Goal: Task Accomplishment & Management: Use online tool/utility

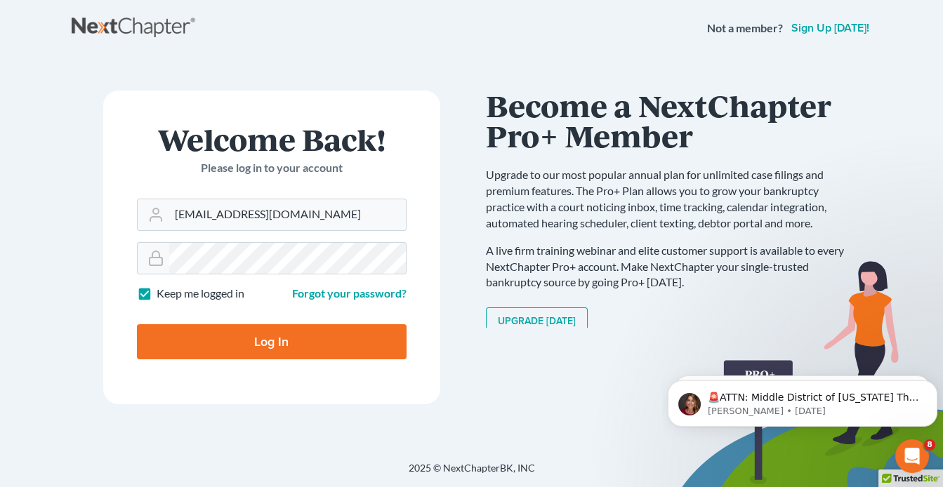
click at [306, 343] on input "Log In" at bounding box center [272, 341] width 270 height 35
type input "Thinking..."
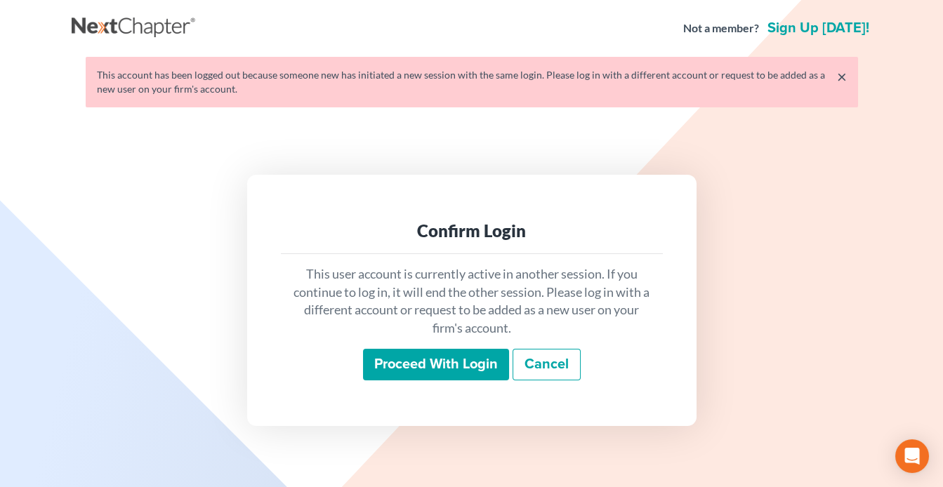
drag, startPoint x: 475, startPoint y: 374, endPoint x: 482, endPoint y: 357, distance: 18.0
click at [475, 373] on input "Proceed with login" at bounding box center [436, 365] width 146 height 32
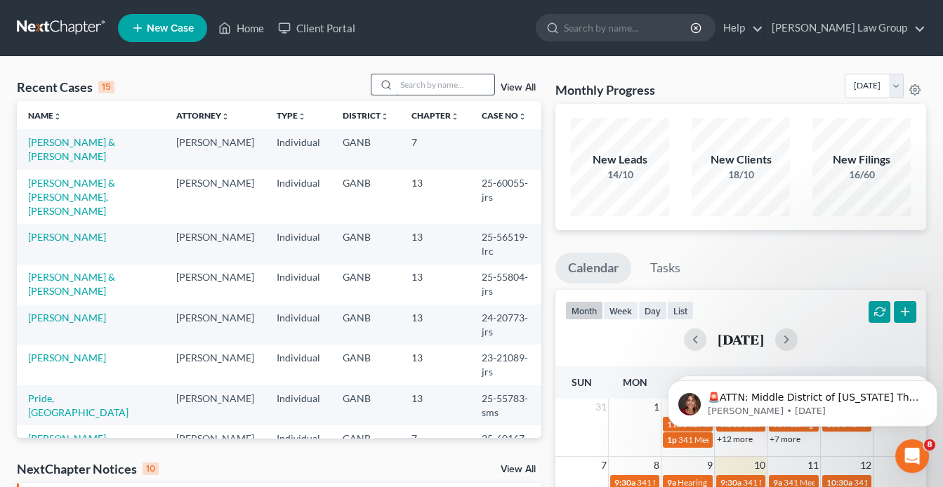
click at [411, 89] on input "search" at bounding box center [445, 84] width 98 height 20
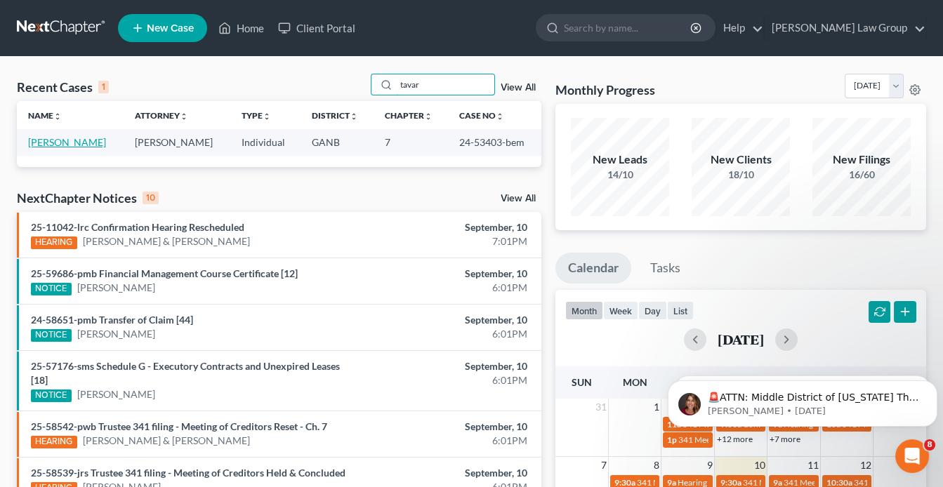
type input "tavar"
click at [58, 141] on link "Tavaras, Tye" at bounding box center [67, 142] width 78 height 12
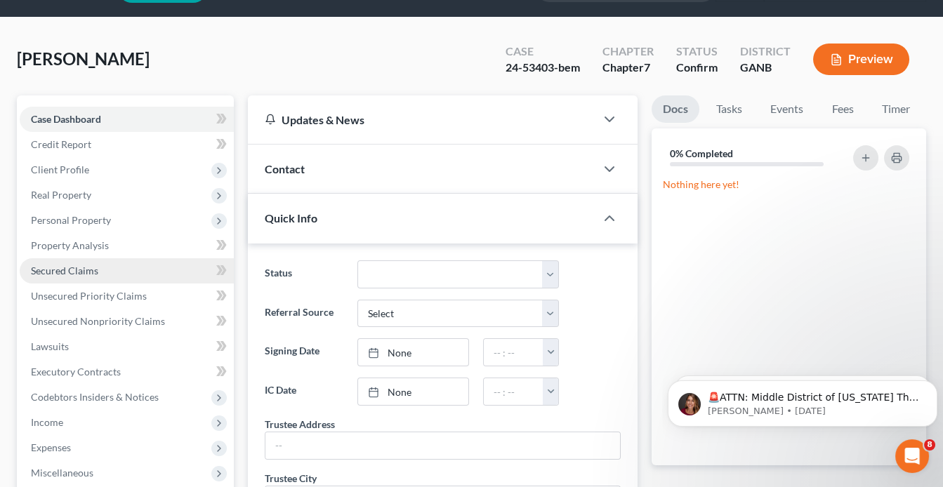
scroll to position [56, 0]
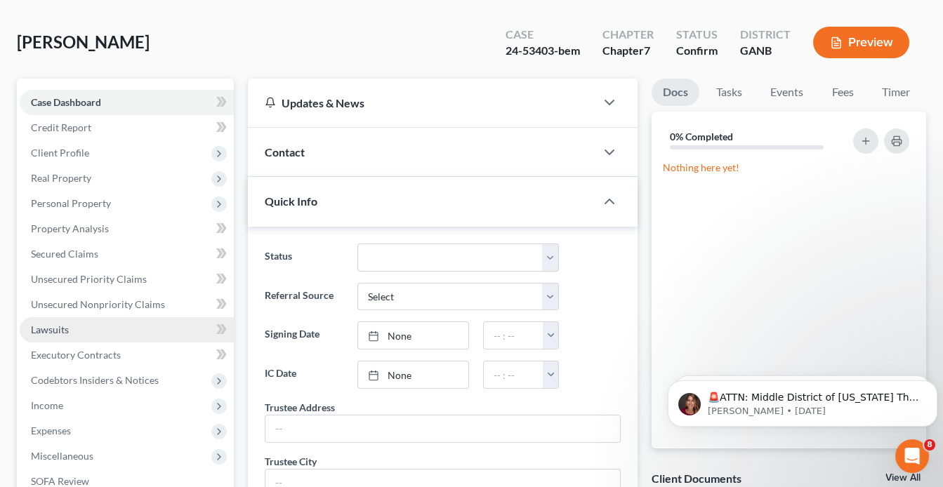
click at [57, 326] on span "Lawsuits" at bounding box center [50, 330] width 38 height 12
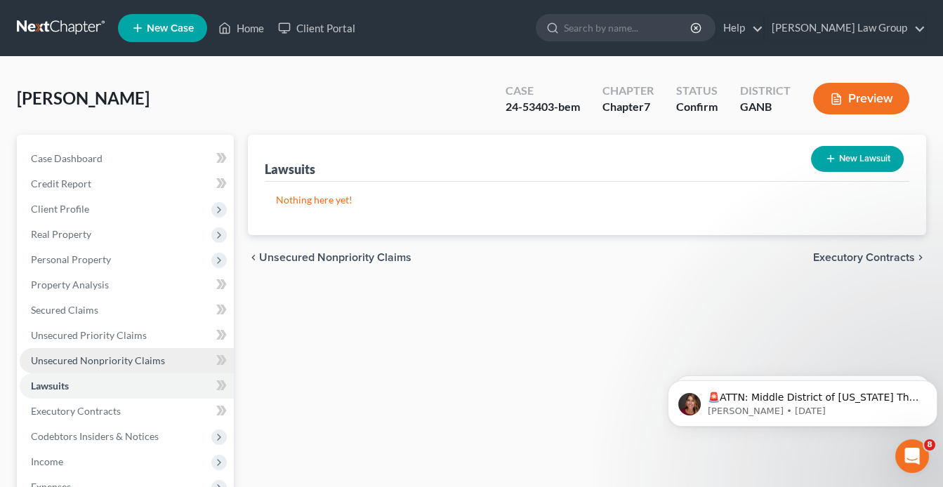
click at [77, 357] on span "Unsecured Nonpriority Claims" at bounding box center [98, 361] width 134 height 12
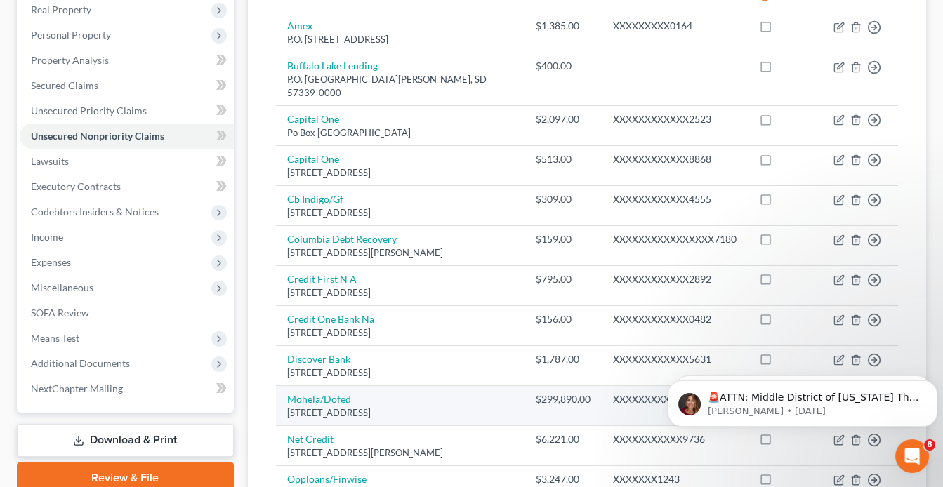
scroll to position [56, 0]
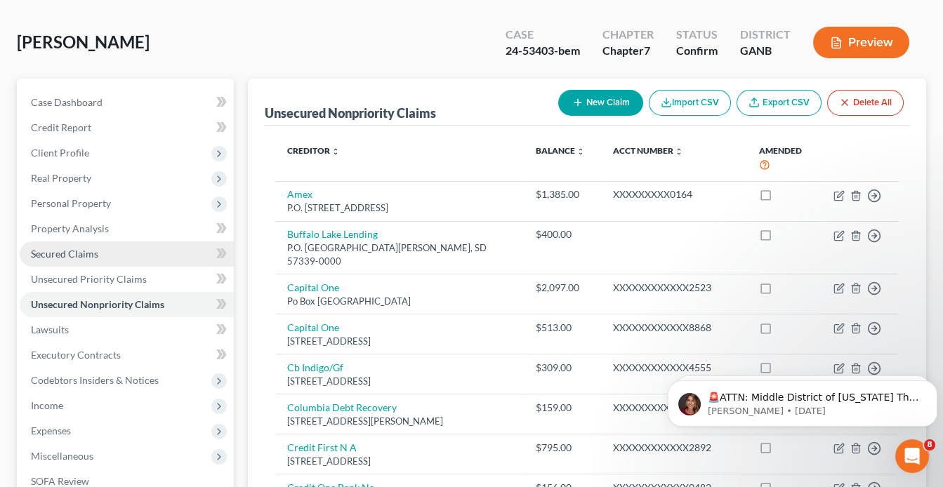
click at [55, 251] on span "Secured Claims" at bounding box center [64, 254] width 67 height 12
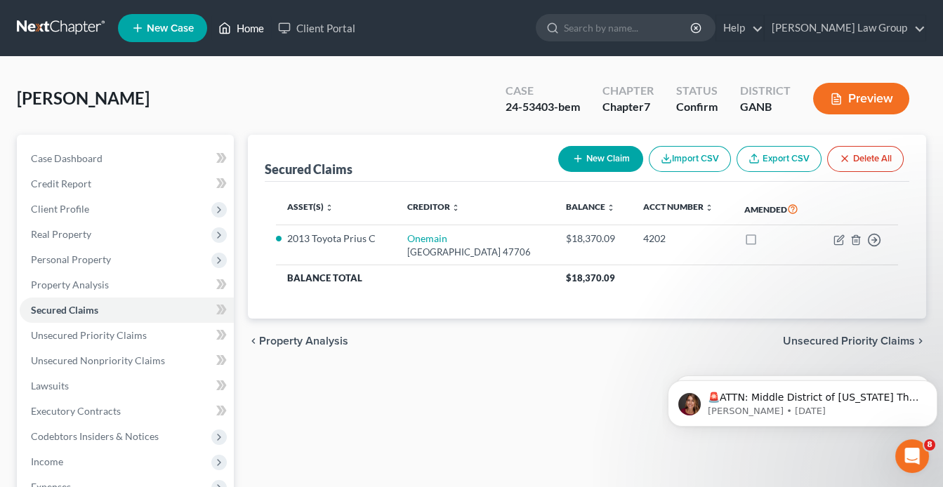
click at [257, 28] on link "Home" at bounding box center [241, 27] width 60 height 25
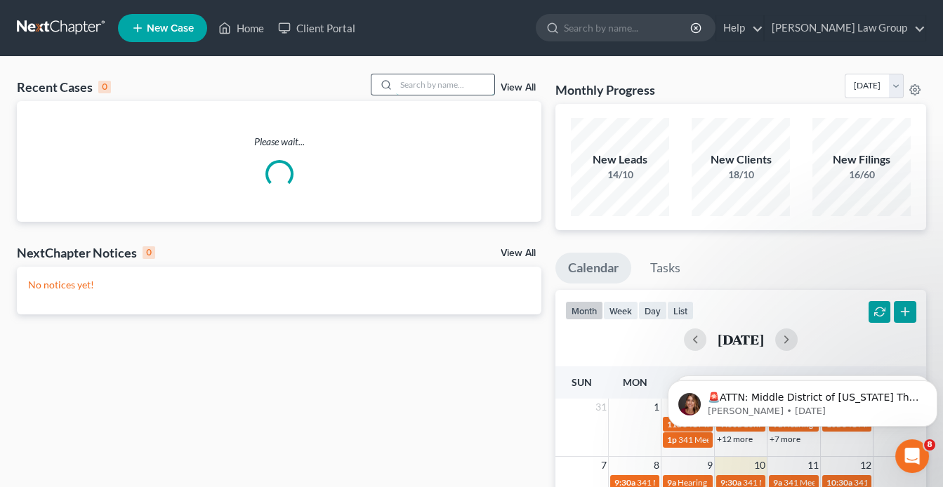
click at [428, 86] on input "search" at bounding box center [445, 84] width 98 height 20
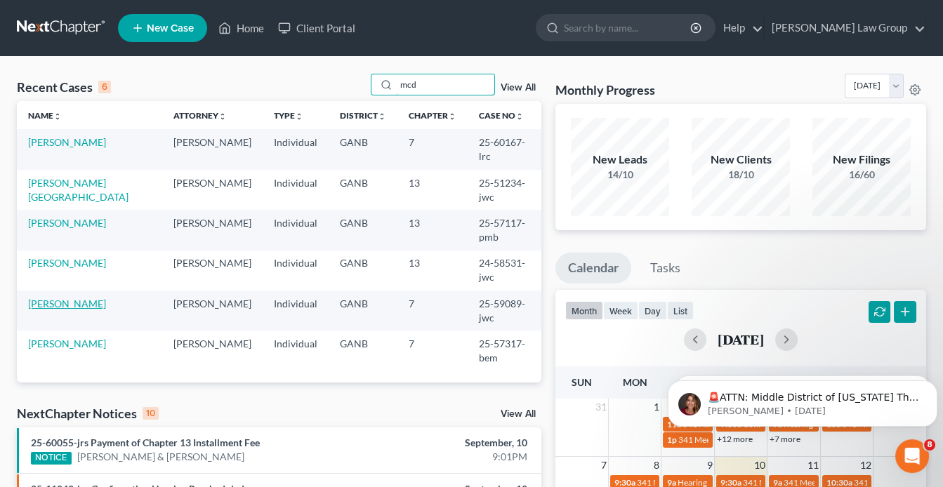
type input "mcd"
click at [101, 298] on link "McDonald, Marlisa" at bounding box center [67, 304] width 78 height 12
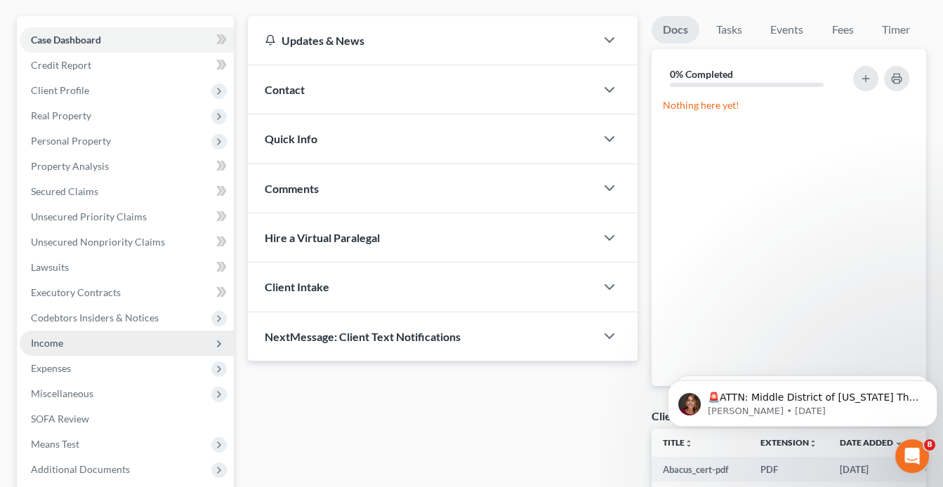
scroll to position [168, 0]
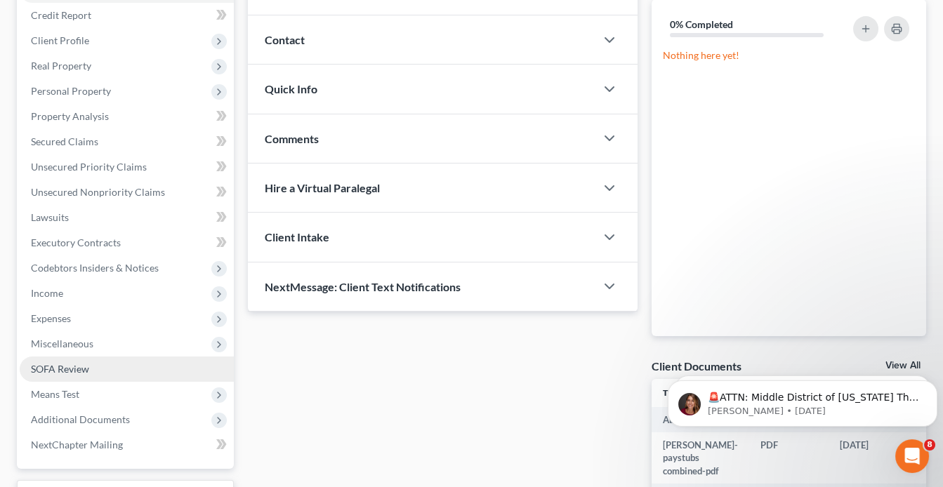
click at [77, 367] on span "SOFA Review" at bounding box center [60, 369] width 58 height 12
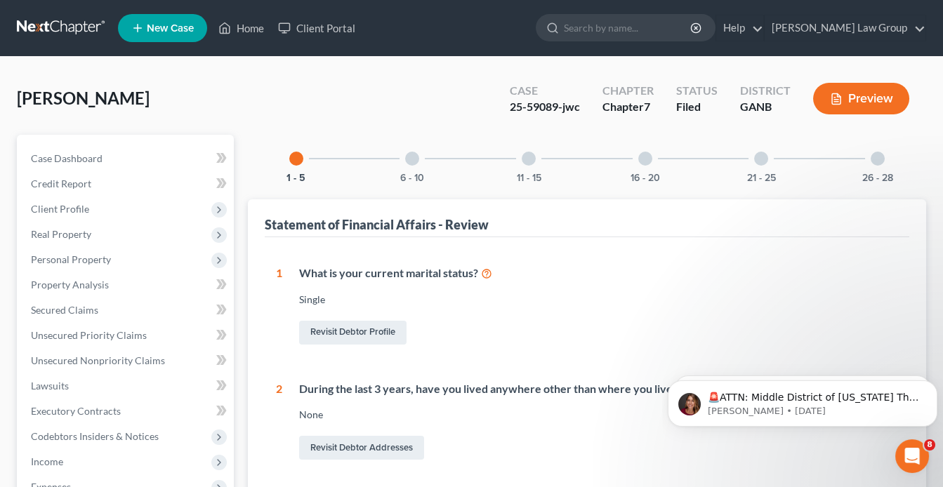
click at [874, 170] on div "26 - 28" at bounding box center [878, 159] width 48 height 48
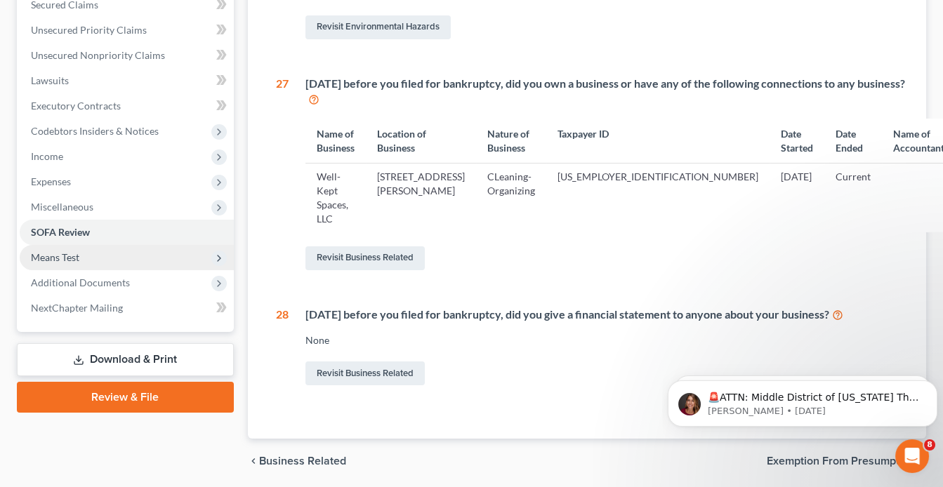
scroll to position [337, 0]
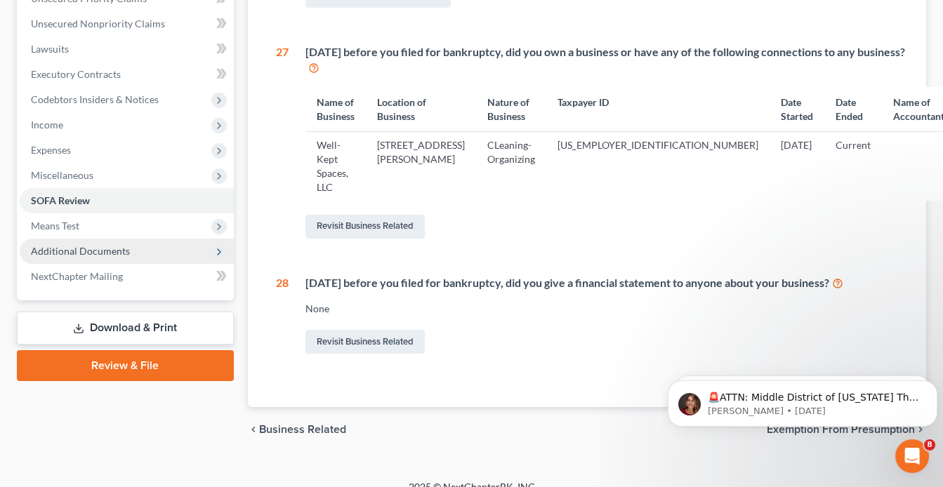
click at [93, 252] on span "Additional Documents" at bounding box center [80, 251] width 99 height 12
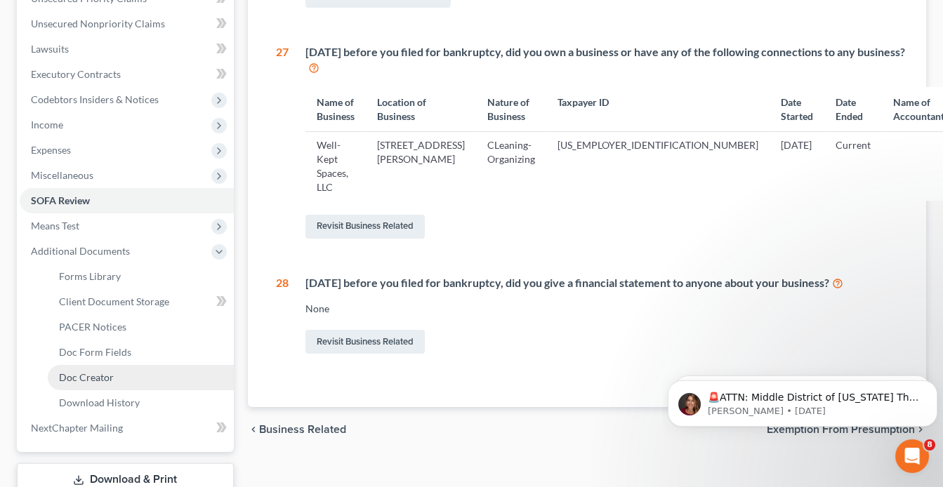
click at [110, 376] on span "Doc Creator" at bounding box center [86, 377] width 55 height 12
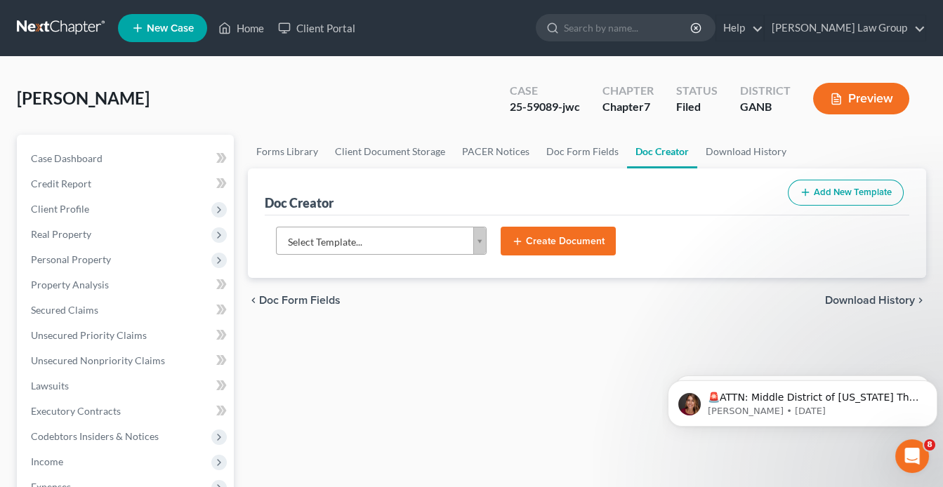
click at [642, 151] on link "Doc Creator" at bounding box center [662, 152] width 70 height 34
click at [475, 241] on body "Home New Case Client Portal Saedi Law Group info@saedilawgroup.com My Account S…" at bounding box center [471, 461] width 943 height 923
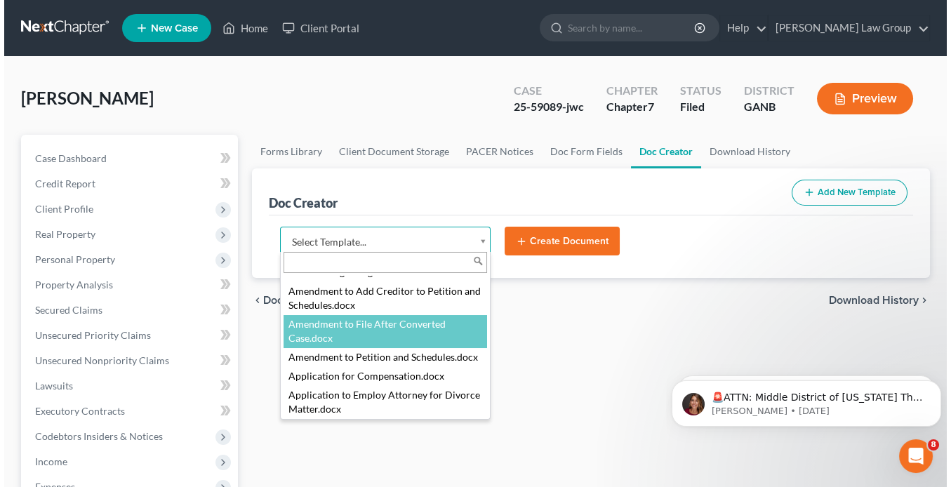
scroll to position [225, 0]
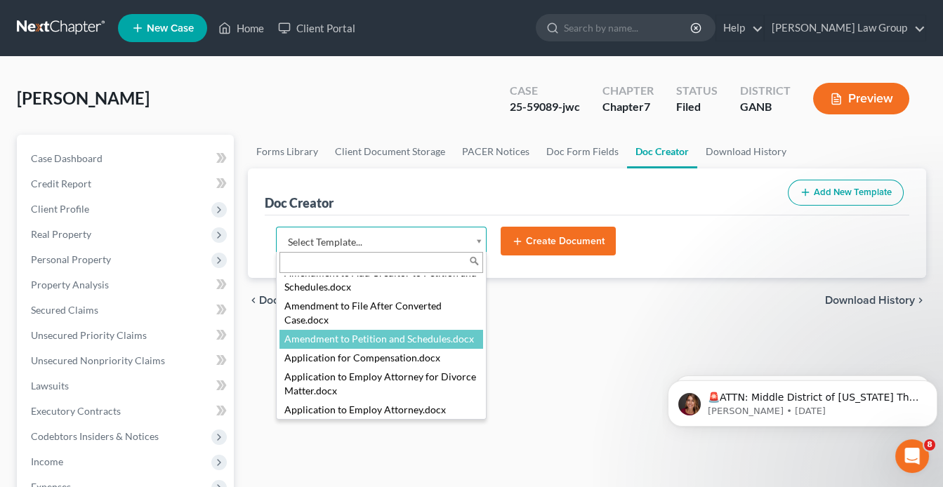
select select "110999"
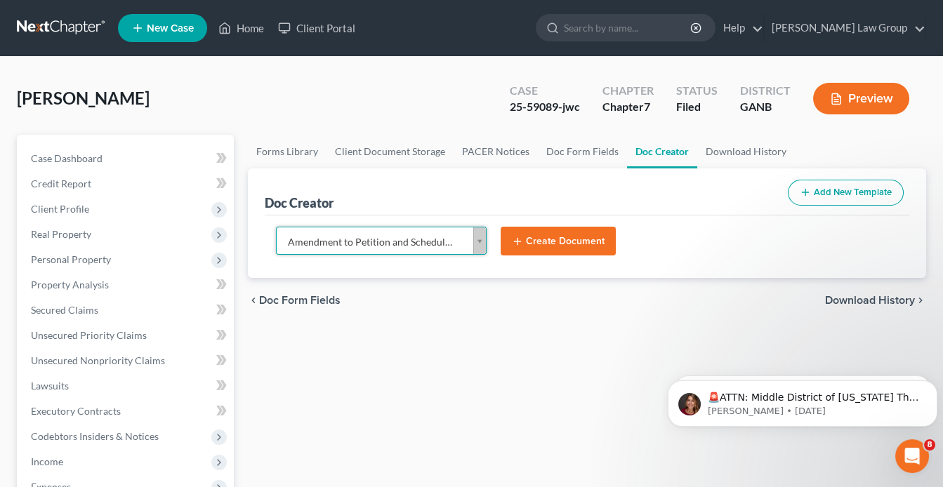
click at [570, 237] on button "Create Document" at bounding box center [558, 241] width 115 height 29
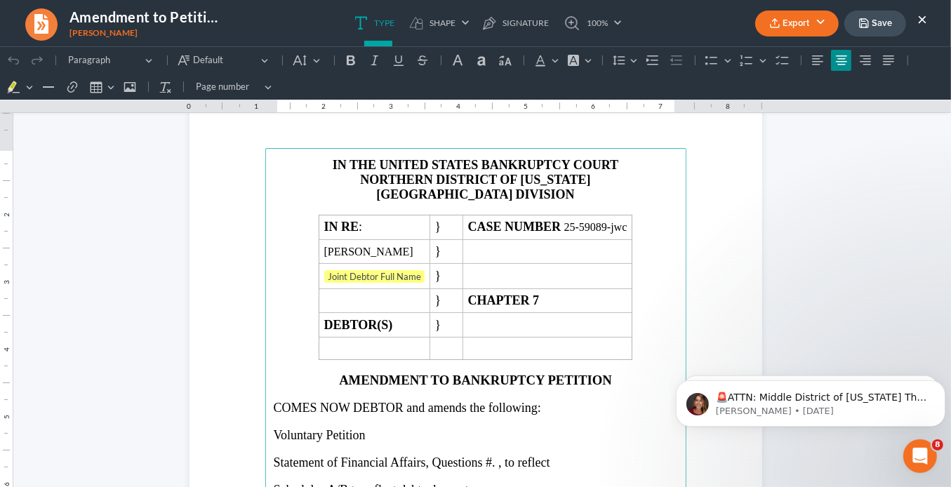
scroll to position [168, 0]
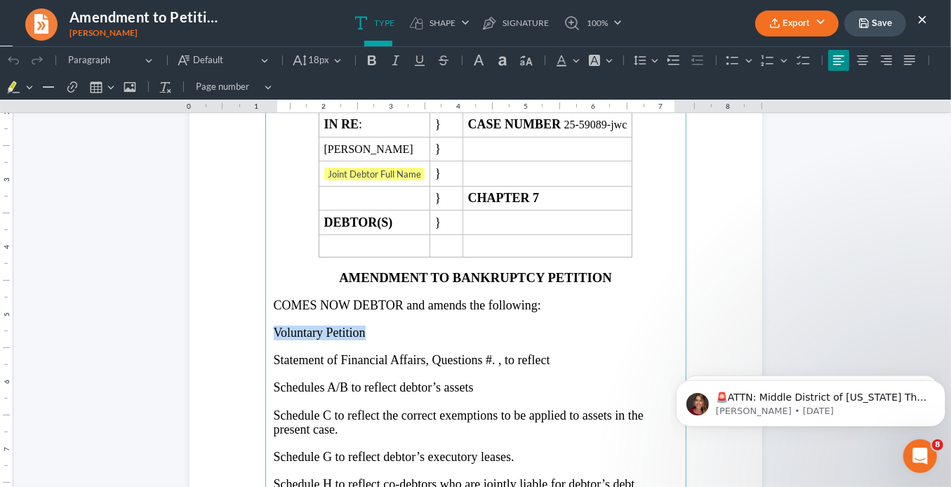
drag, startPoint x: 375, startPoint y: 329, endPoint x: 267, endPoint y: 323, distance: 108.3
click at [267, 323] on main "⁠⁠⁠⁠⁠⁠⁠ IN THE UNITED STATES BANKRUPTCY COURT NORTHERN DISTRICT OF GEORGIA ATLA…" at bounding box center [475, 348] width 421 height 607
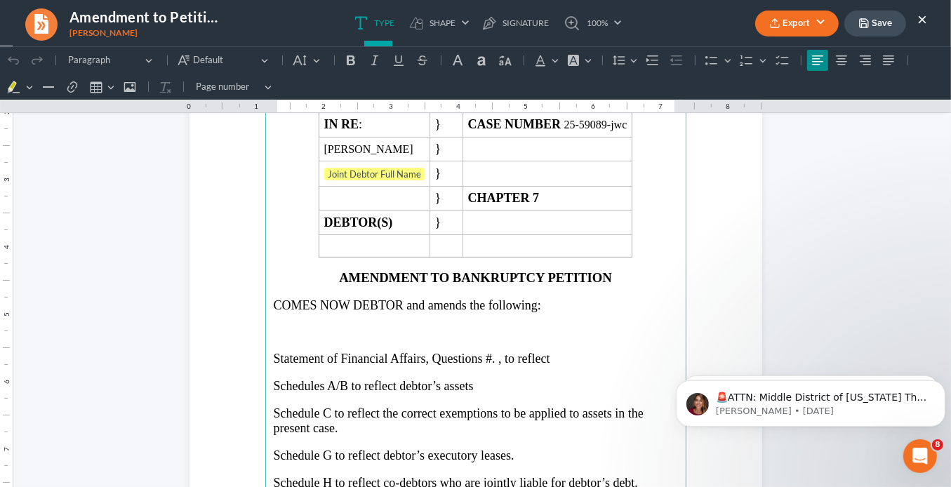
click at [329, 338] on p "Rich Text Editor, page-0-main" at bounding box center [476, 344] width 404 height 13
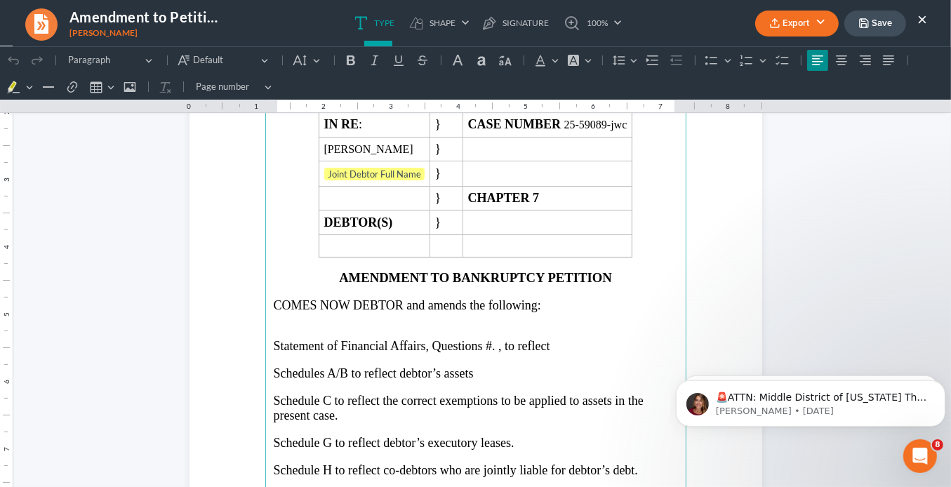
click at [490, 342] on span "Statement of Financial Affairs, Questions #. , to reflect" at bounding box center [412, 345] width 277 height 14
click at [478, 339] on span "Statement of Financial Affairs, Questions # 27 , to reflect" at bounding box center [418, 345] width 289 height 14
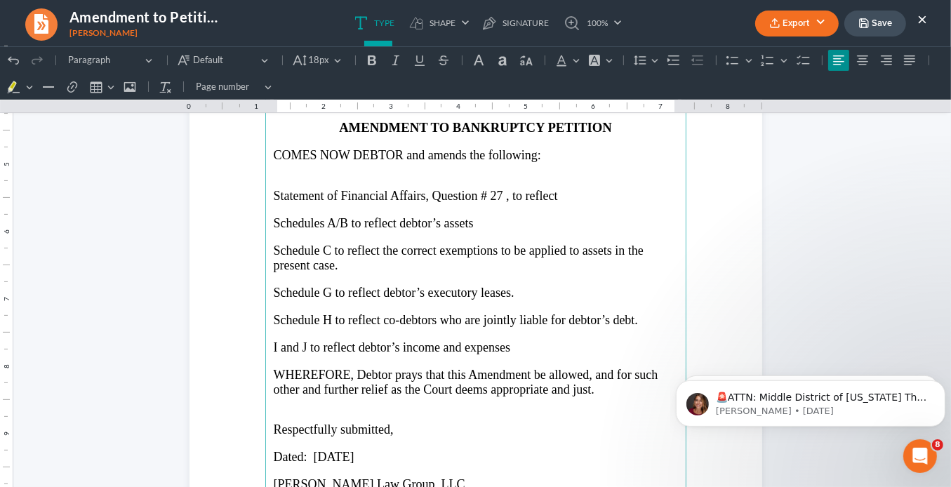
scroll to position [337, 0]
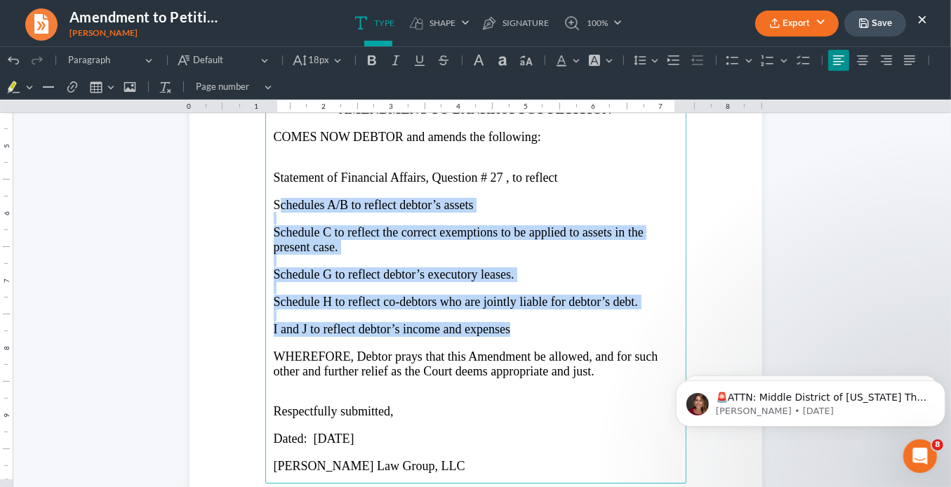
click at [268, 199] on main "IN THE UNITED STATES BANKRUPTCY COURT NORTHERN DISTRICT OF GEORGIA ATLANTA DIVI…" at bounding box center [475, 179] width 421 height 607
click at [522, 404] on p "Respectfully submitted," at bounding box center [476, 411] width 404 height 15
click at [517, 458] on p "Saedi Law Group, LLC" at bounding box center [476, 465] width 404 height 15
click at [541, 345] on main "IN THE UNITED STATES BANKRUPTCY COURT NORTHERN DISTRICT OF GEORGIA ATLANTA DIVI…" at bounding box center [475, 179] width 421 height 607
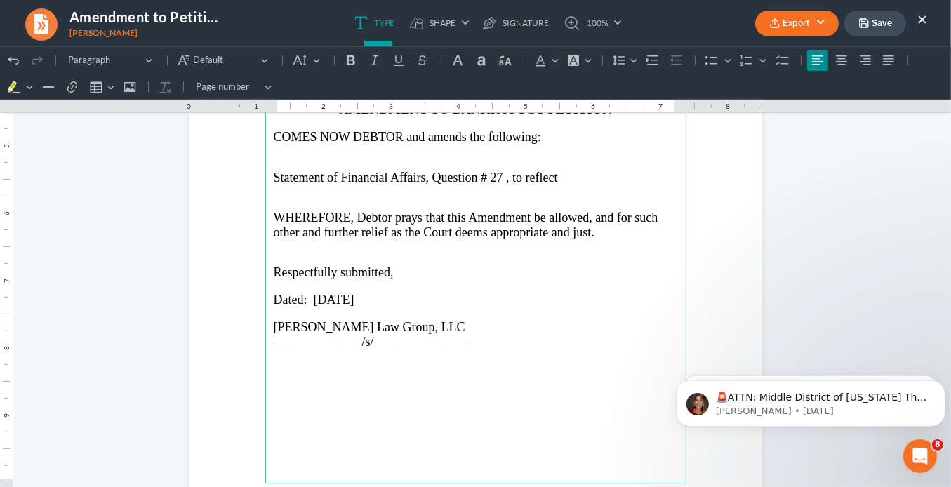
click at [490, 329] on p "Saedi Law Group, LLC" at bounding box center [476, 326] width 404 height 15
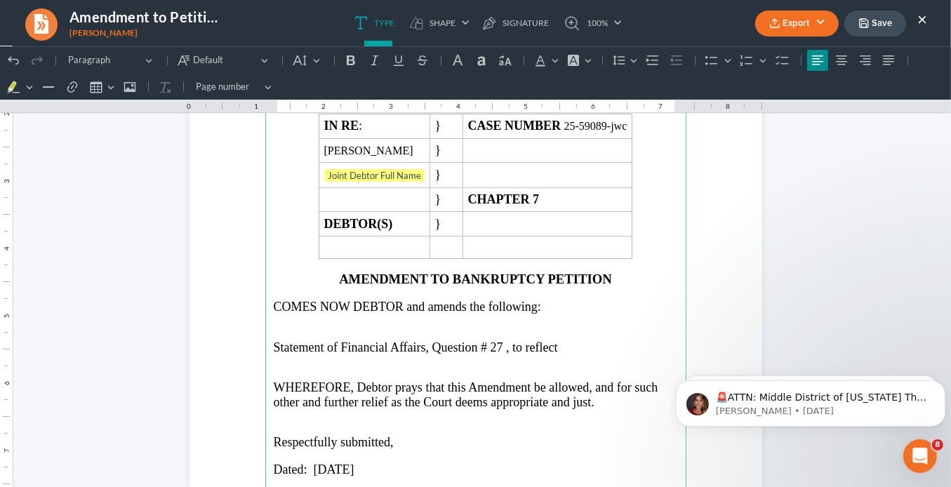
scroll to position [112, 0]
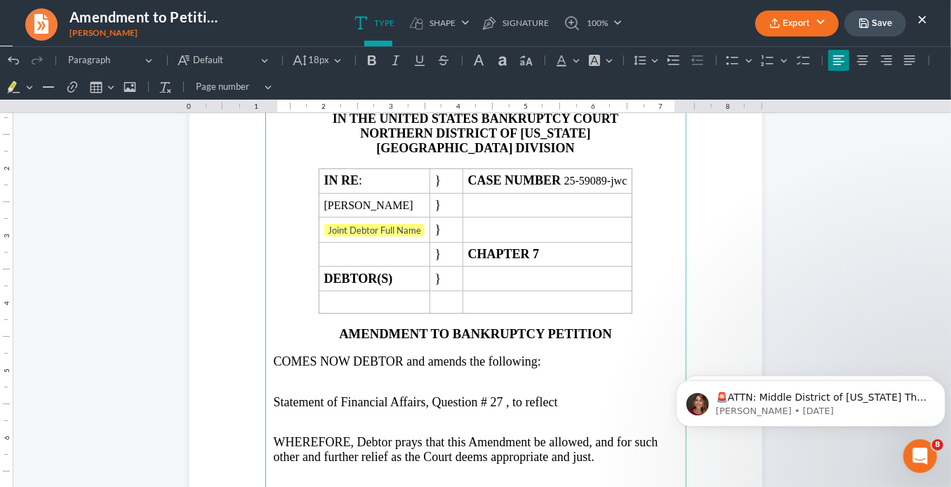
click at [559, 395] on p "Statement of Financial Affairs, Question # 27 , to reflect" at bounding box center [476, 402] width 404 height 15
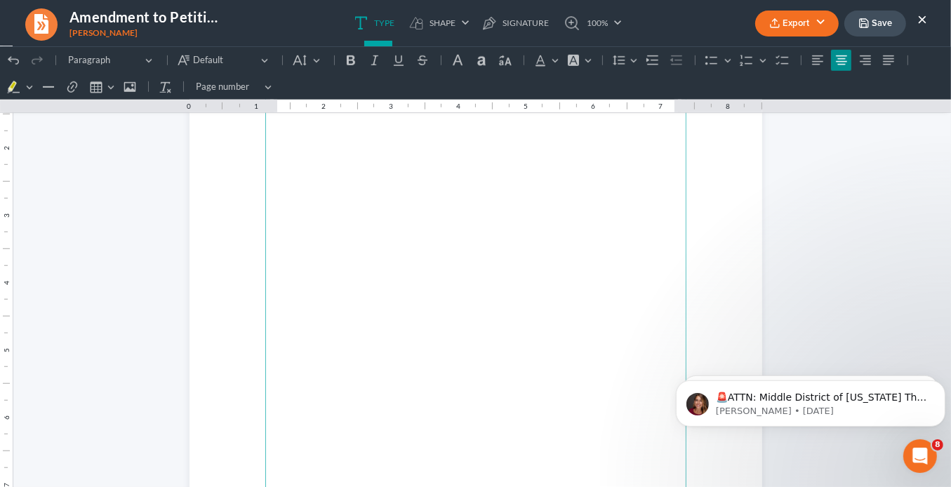
scroll to position [955, 0]
click at [379, 444] on p "Rich Text Editor, page-1-main" at bounding box center [476, 450] width 404 height 13
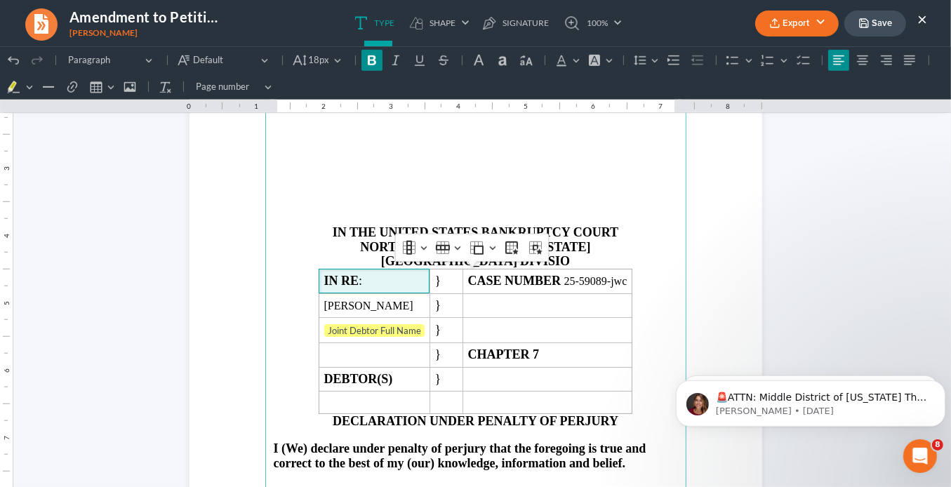
click at [442, 134] on p "Rich Text Editor, page-1-main" at bounding box center [476, 140] width 404 height 13
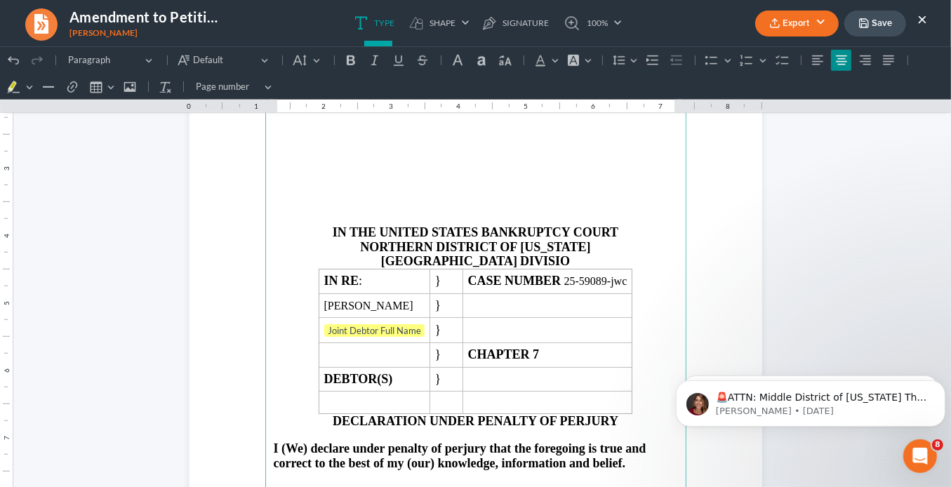
click at [527, 261] on strong "DIVISIO" at bounding box center [545, 260] width 50 height 14
click at [376, 203] on p "Rich Text Editor, page-1-main" at bounding box center [476, 205] width 404 height 13
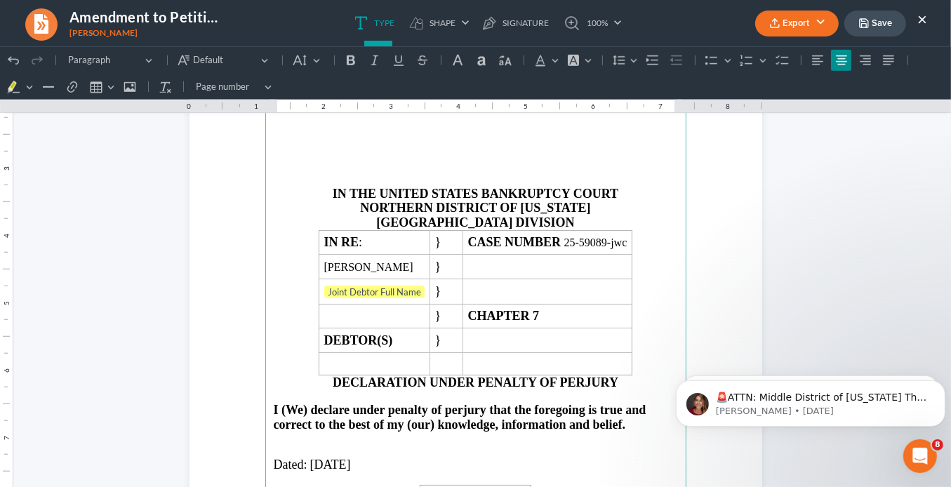
scroll to position [899, 0]
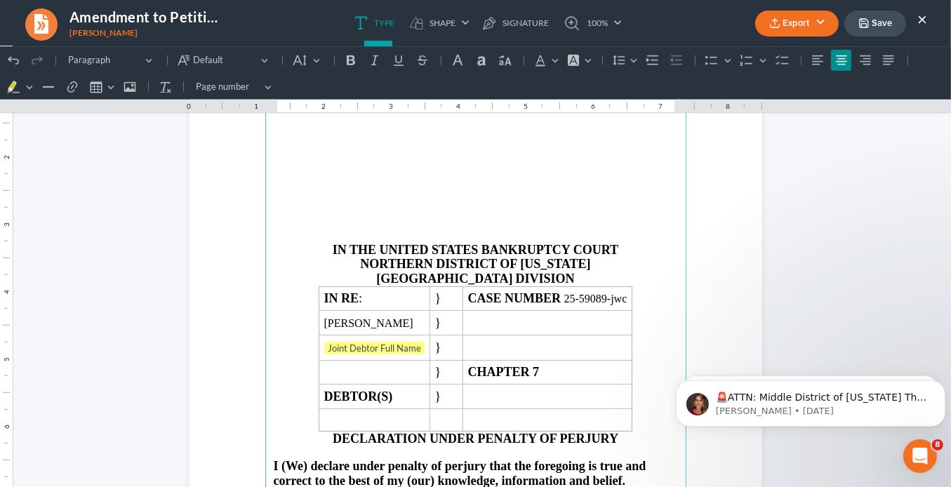
click at [378, 215] on p "Rich Text Editor, page-1-main" at bounding box center [476, 209] width 404 height 13
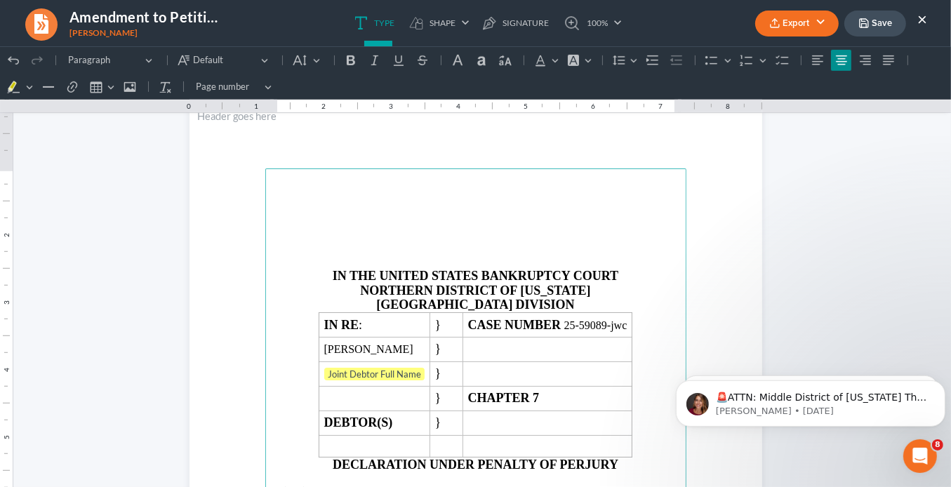
scroll to position [786, 0]
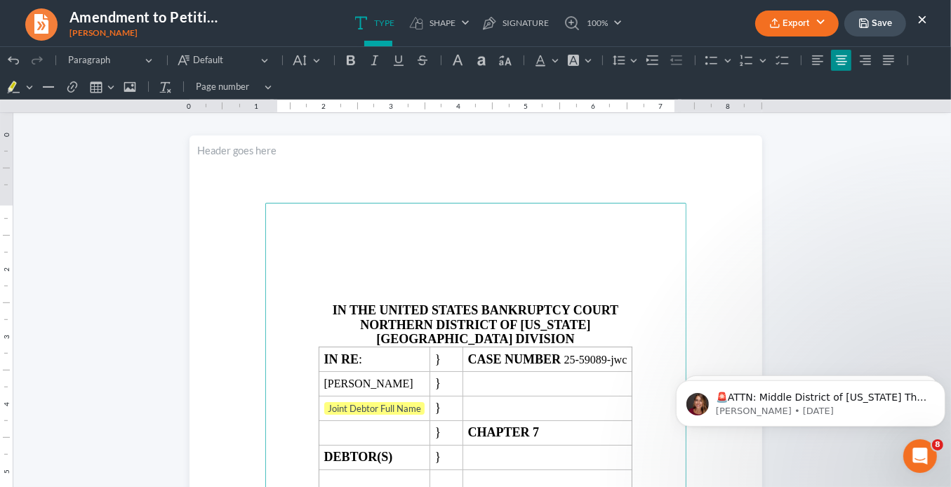
click at [382, 278] on p "Rich Text Editor, page-1-main" at bounding box center [476, 283] width 404 height 13
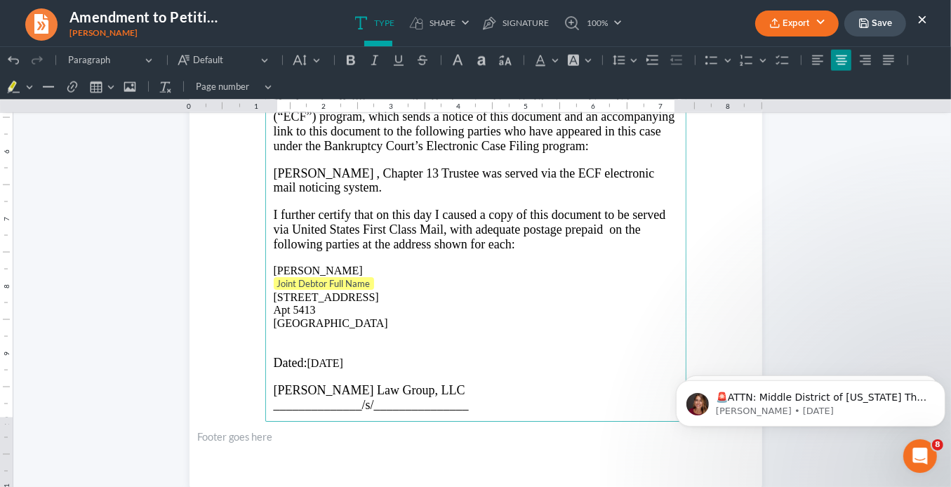
scroll to position [1966, 0]
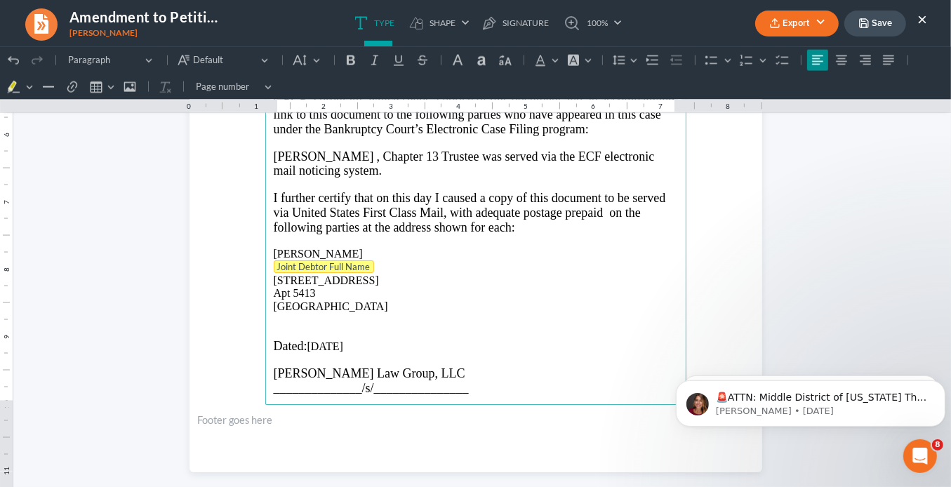
drag, startPoint x: 373, startPoint y: 262, endPoint x: 285, endPoint y: 256, distance: 88.6
click at [285, 260] on p "Joint Debtor Full Name" at bounding box center [476, 267] width 404 height 14
click at [274, 274] on p "4000 Dunwoody Park Apt 5413 Atlanta, GA 30338" at bounding box center [476, 293] width 404 height 39
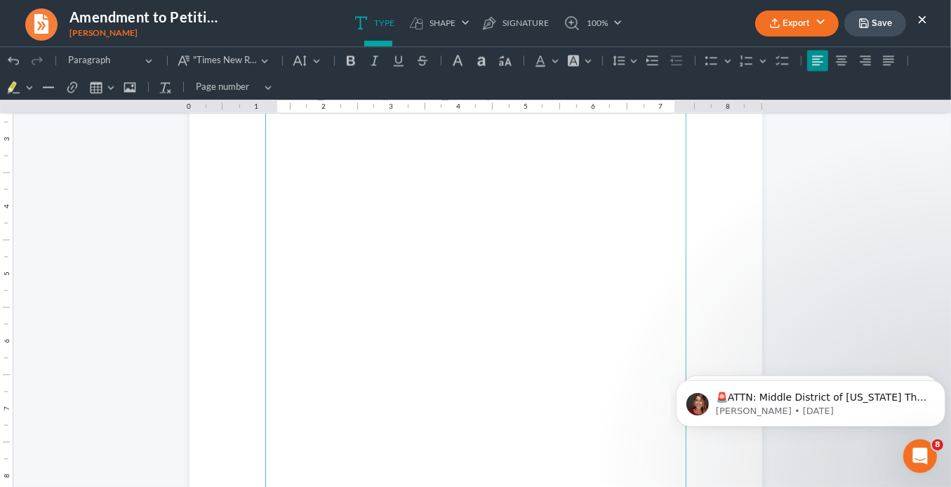
scroll to position [2254, 0]
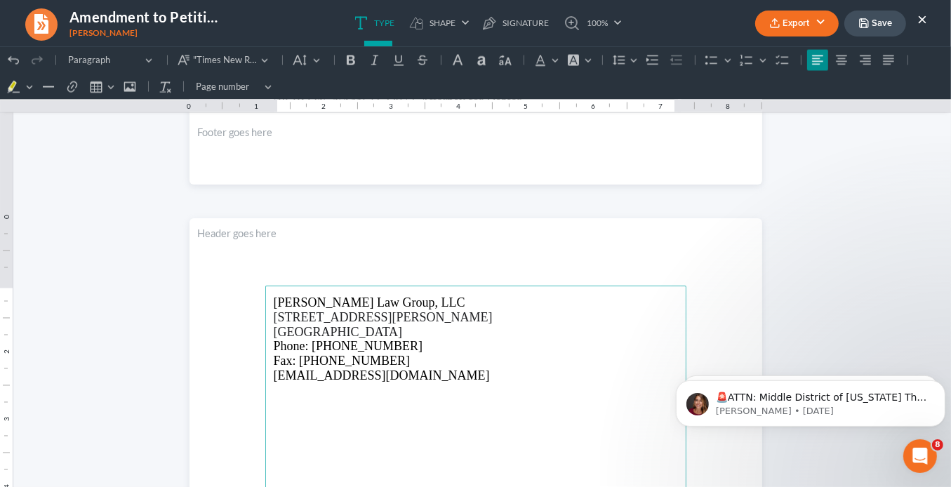
click at [798, 22] on button "Export" at bounding box center [797, 24] width 84 height 26
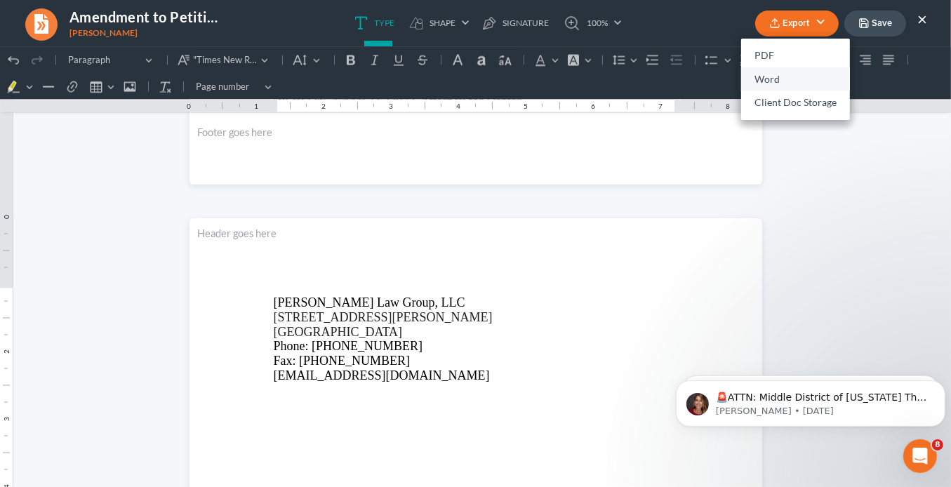
click at [774, 79] on link "Word" at bounding box center [795, 79] width 109 height 24
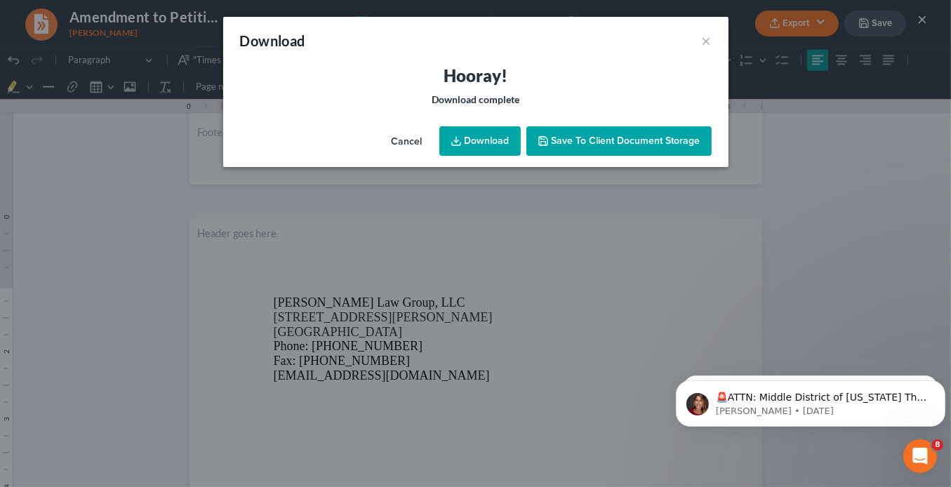
click at [482, 145] on link "Download" at bounding box center [479, 140] width 81 height 29
click at [494, 140] on link "Download" at bounding box center [479, 140] width 81 height 29
click at [708, 38] on button "×" at bounding box center [707, 40] width 10 height 17
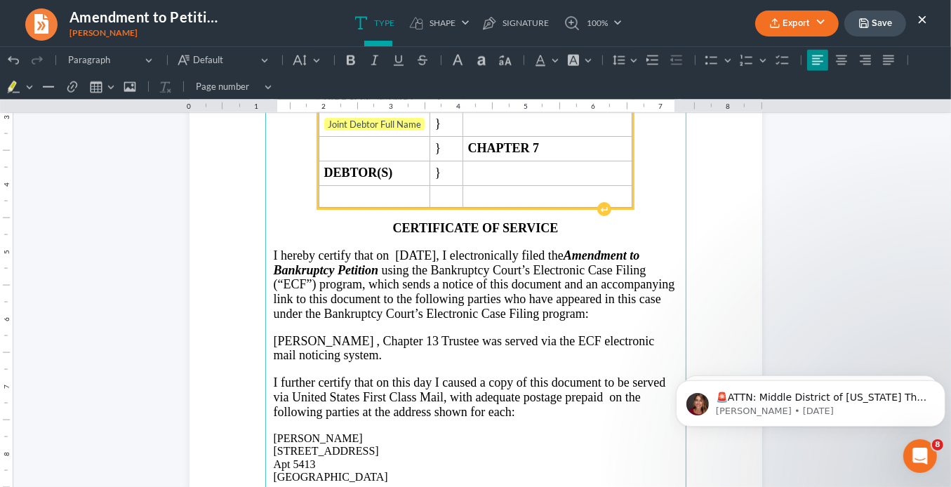
scroll to position [1860, 0]
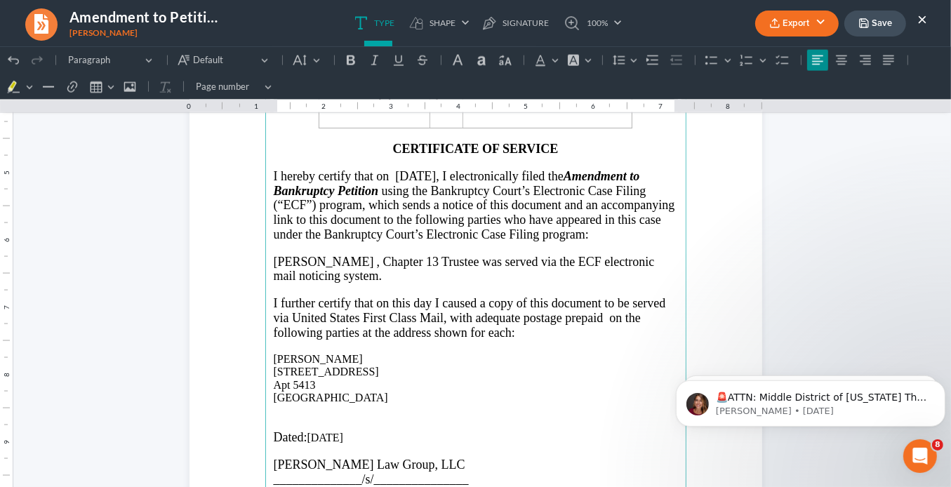
click at [439, 254] on span "Rich Text Editor, page-2-main" at bounding box center [440, 261] width 3 height 14
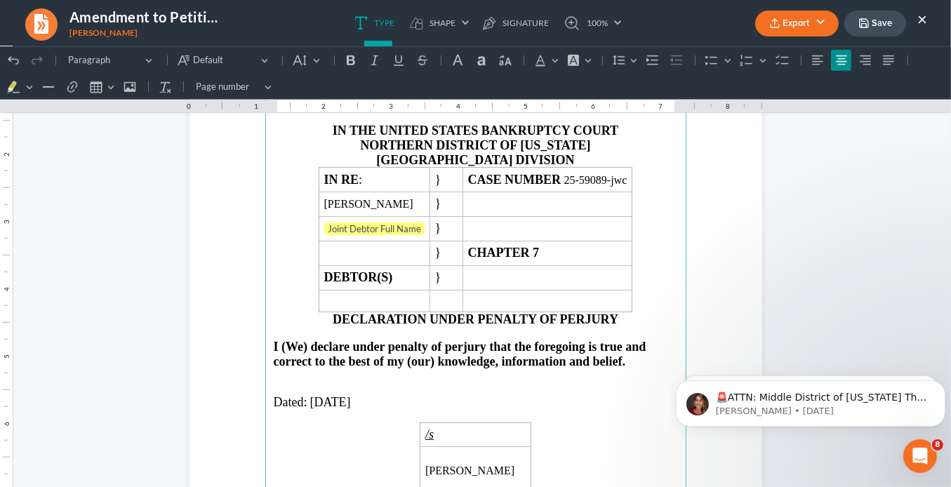
scroll to position [962, 0]
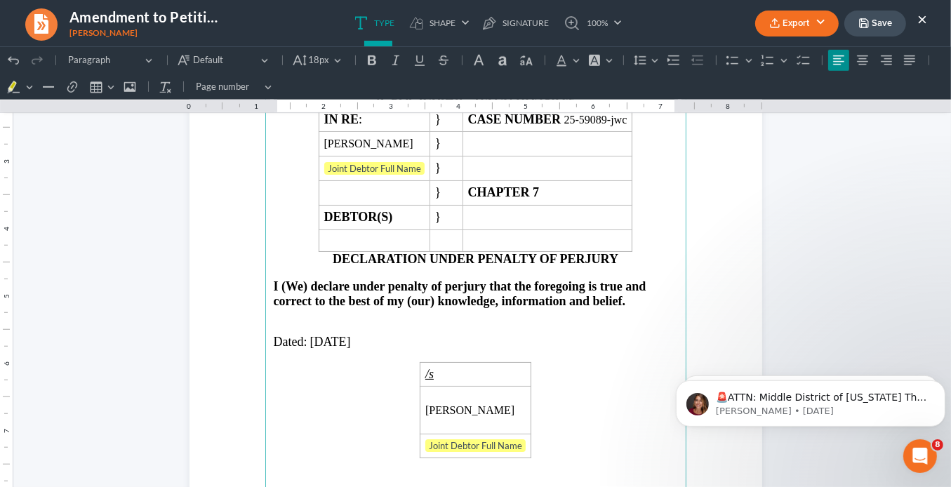
click at [335, 334] on span "09/10/2025" at bounding box center [330, 341] width 41 height 14
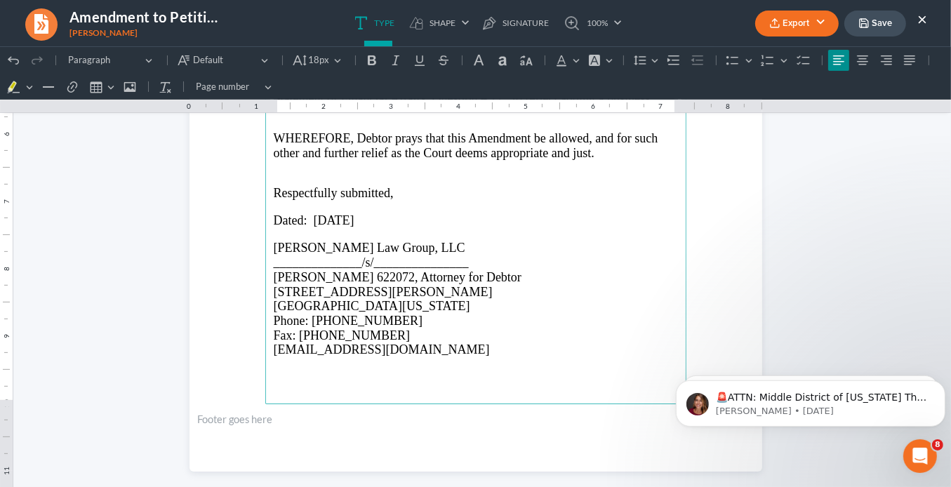
scroll to position [400, 0]
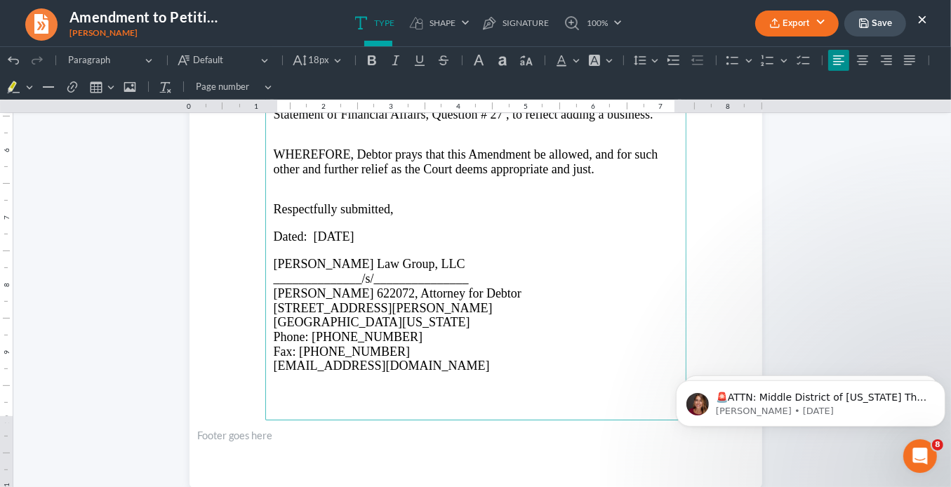
click at [338, 231] on span "Dated: 09/10/2025" at bounding box center [314, 236] width 81 height 14
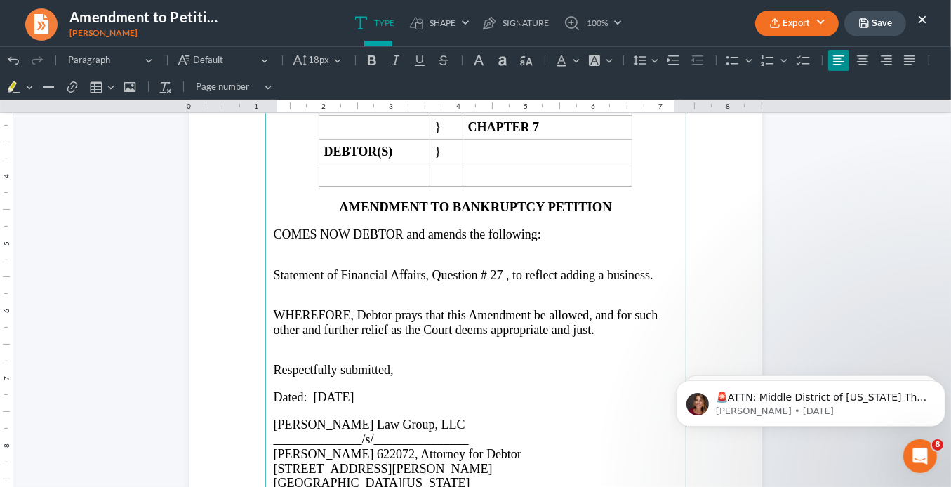
scroll to position [281, 0]
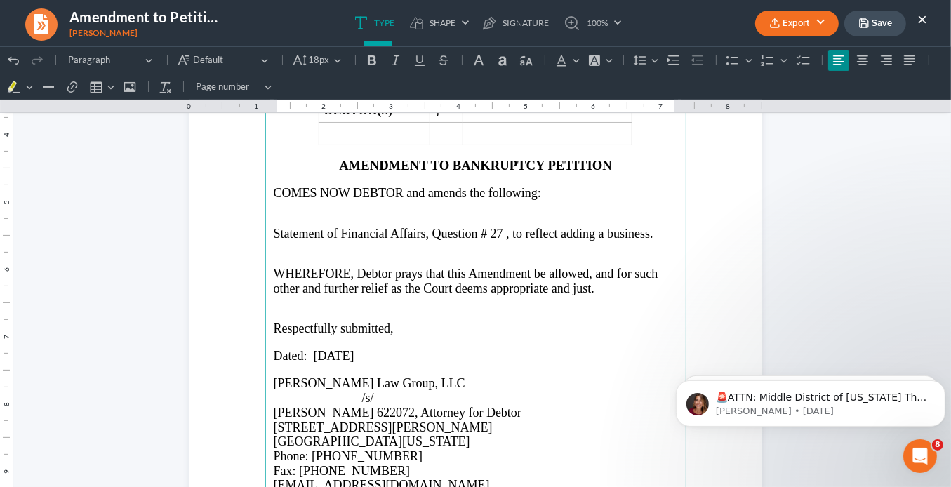
click at [501, 230] on span "Statement of Financial Affairs, Question # 27 , to reflect adding a business." at bounding box center [464, 233] width 380 height 14
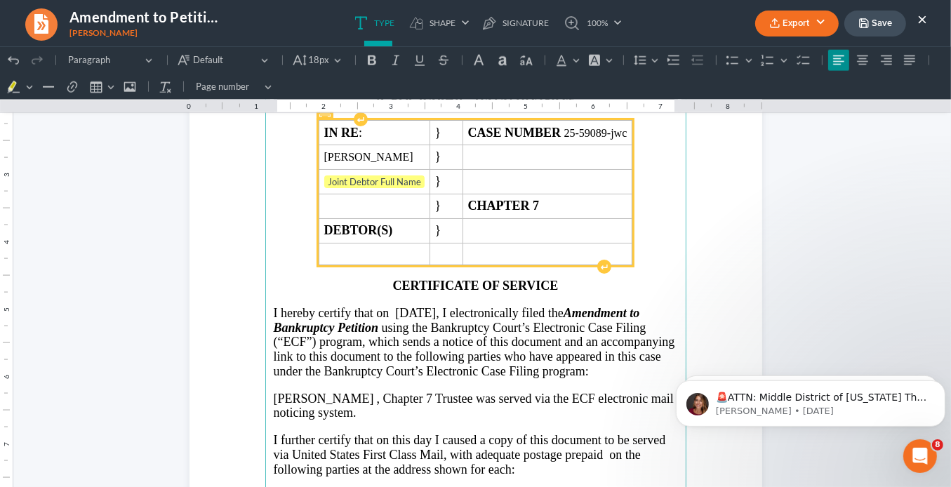
scroll to position [1741, 0]
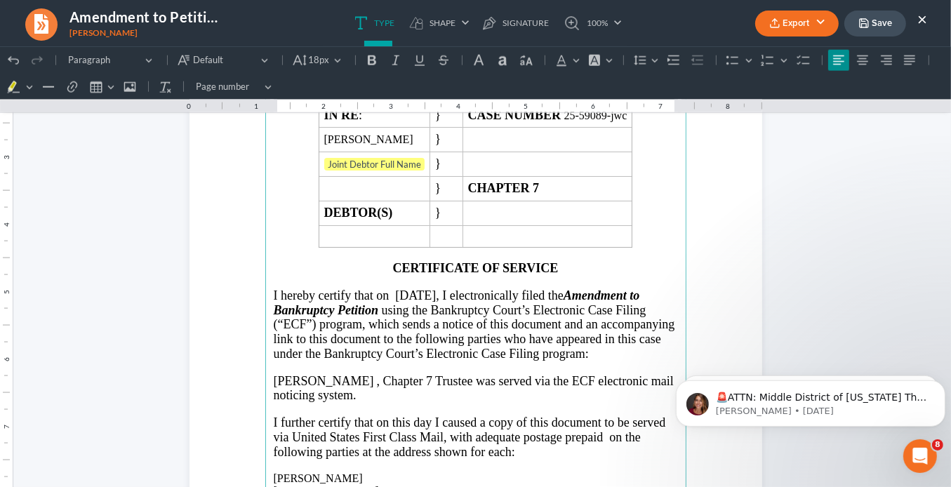
click at [444, 289] on span "I hereby certify that on 09/10/2025, I electronically filed the Amendment to Ba…" at bounding box center [475, 324] width 402 height 72
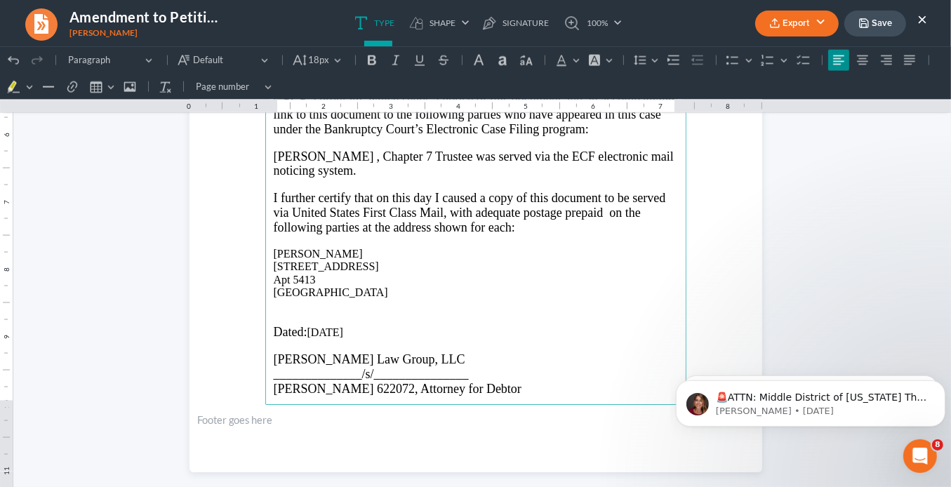
scroll to position [2022, 0]
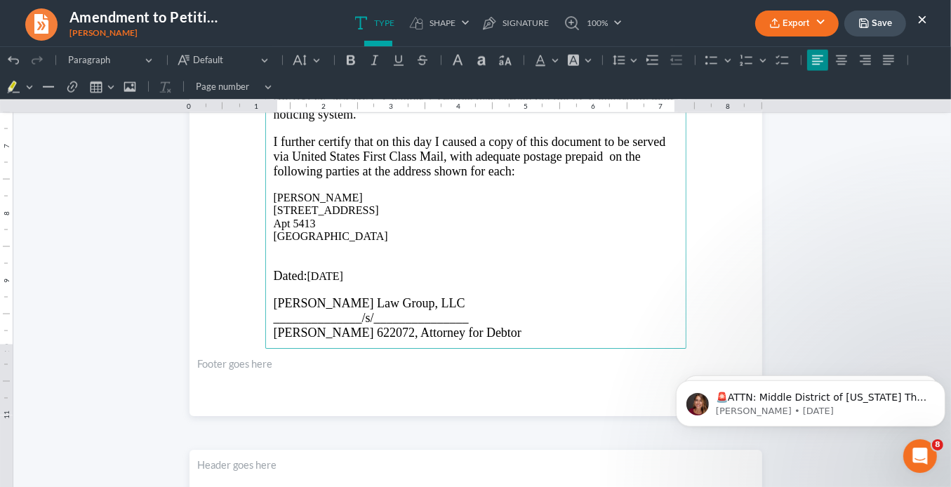
click at [331, 270] on p "Dated: 09/10/2025" at bounding box center [476, 275] width 404 height 15
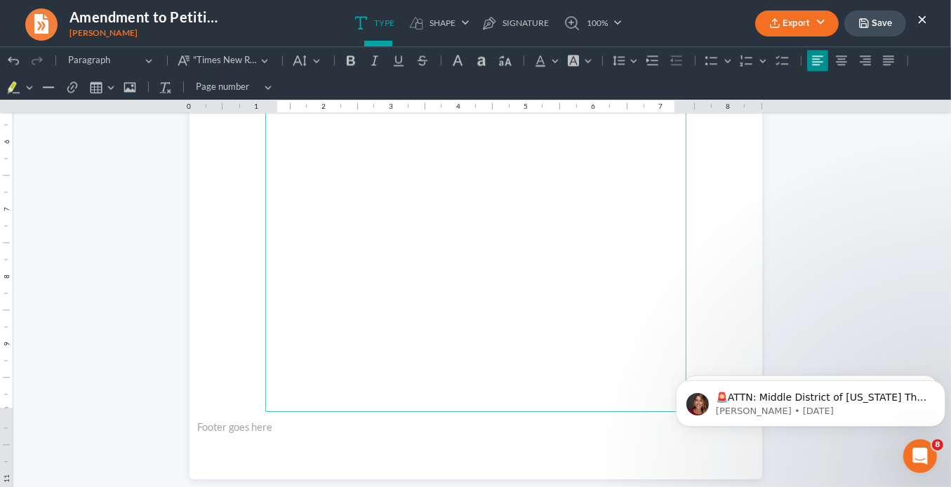
scroll to position [2752, 0]
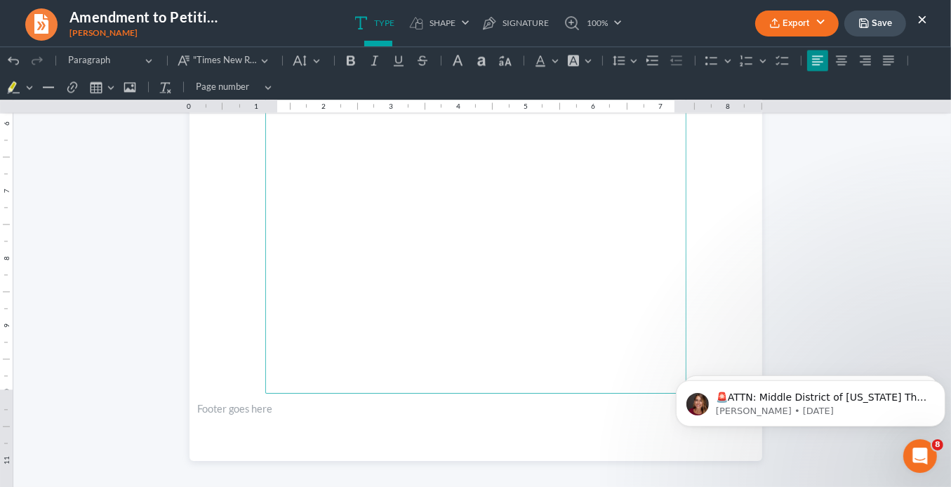
click at [798, 24] on button "Export" at bounding box center [797, 24] width 84 height 26
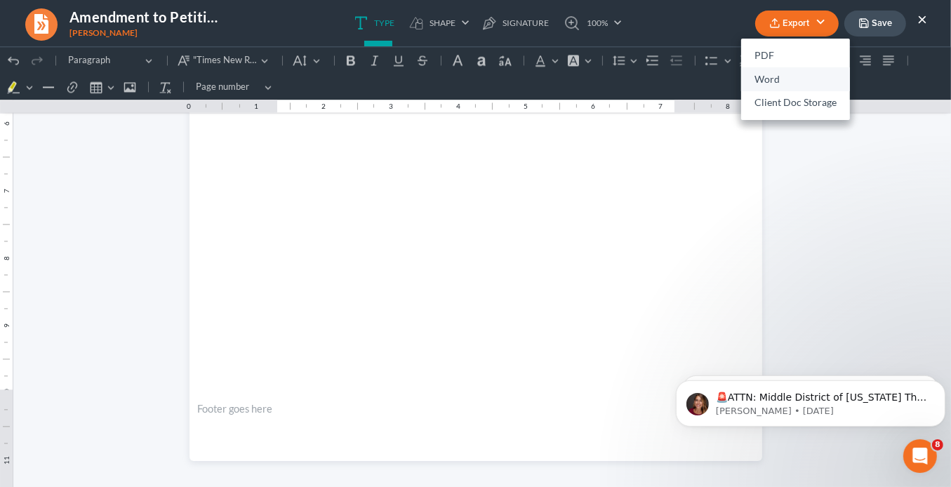
click at [781, 79] on link "Word" at bounding box center [795, 79] width 109 height 24
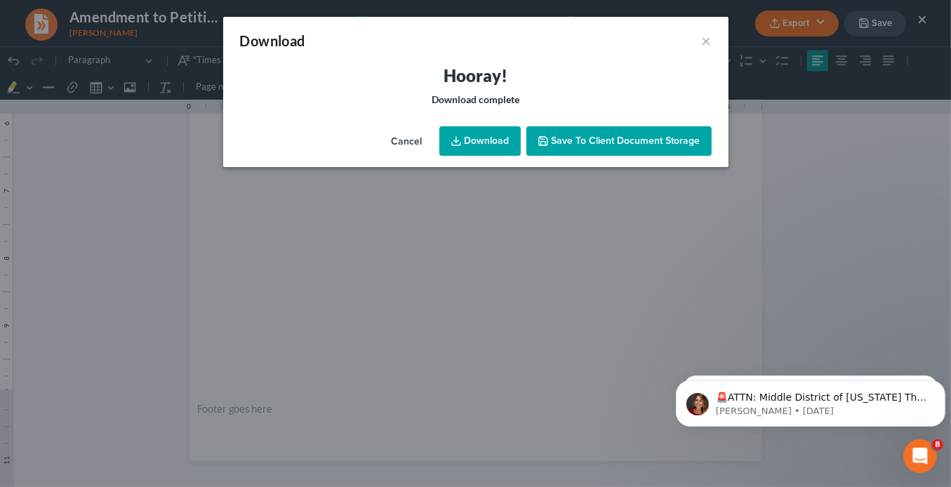
click at [470, 139] on link "Download" at bounding box center [479, 140] width 81 height 29
click at [704, 41] on button "×" at bounding box center [707, 40] width 10 height 17
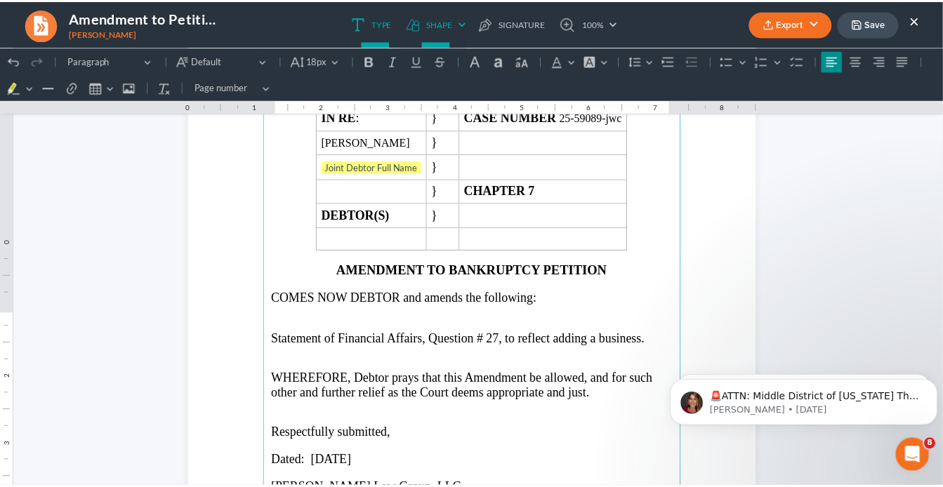
scroll to position [168, 0]
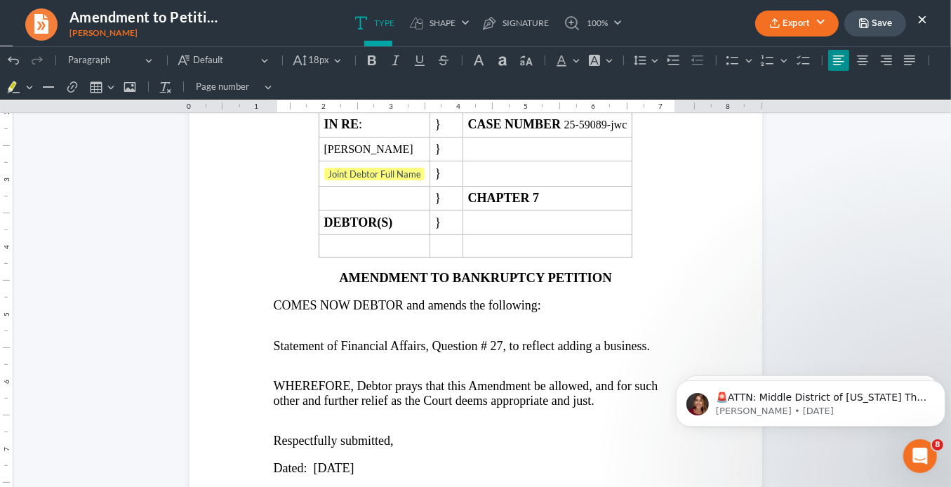
click at [922, 16] on button "×" at bounding box center [923, 19] width 10 height 17
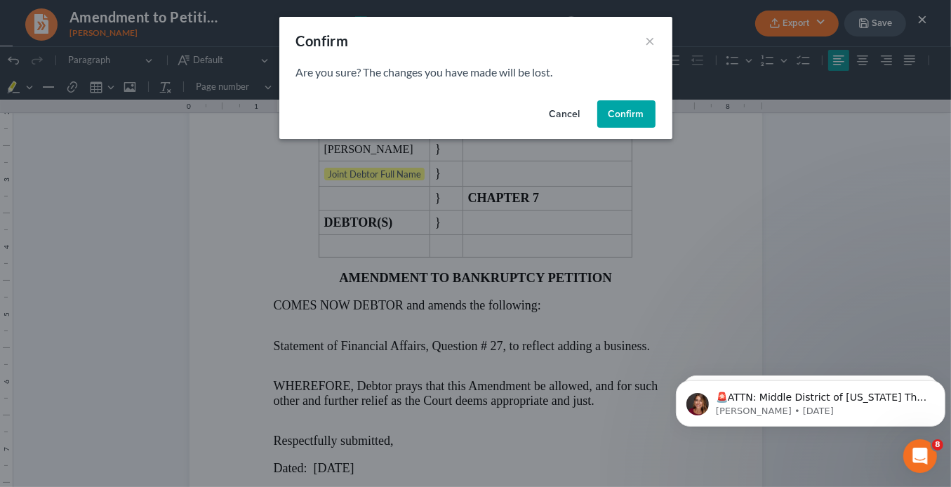
click at [643, 108] on button "Confirm" at bounding box center [626, 114] width 58 height 28
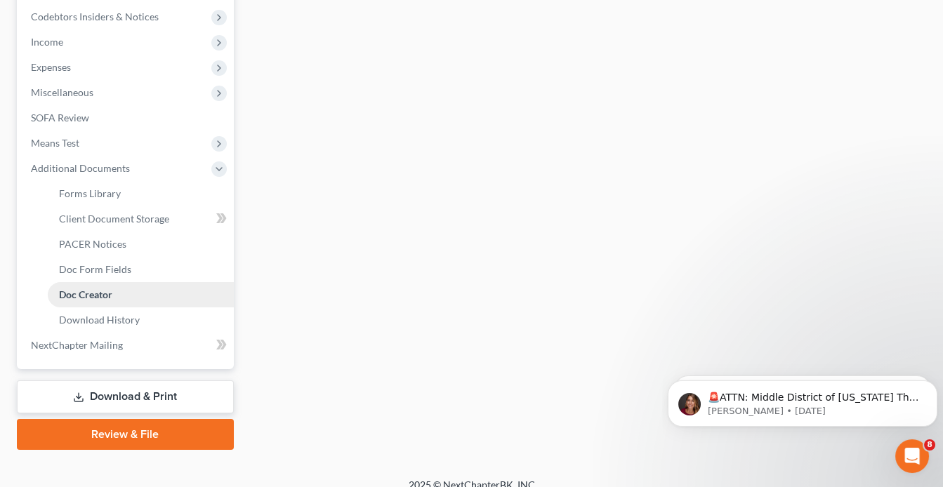
scroll to position [434, 0]
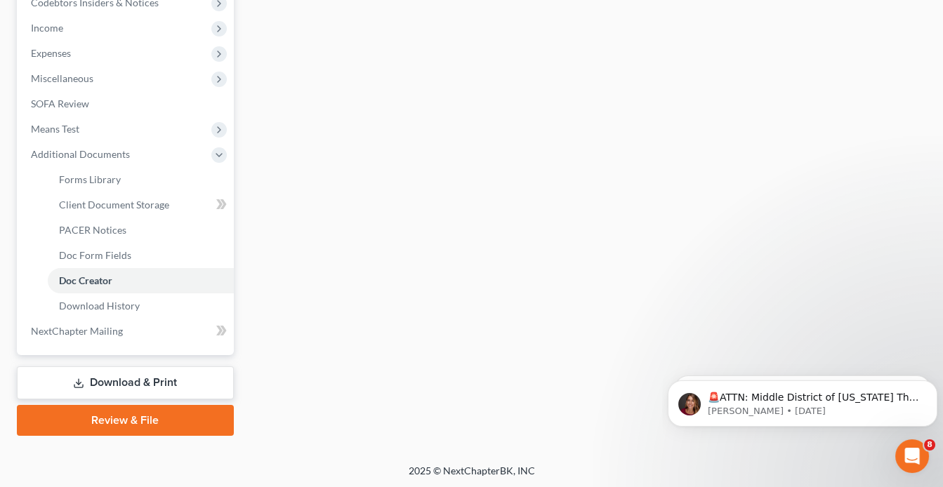
click at [144, 379] on link "Download & Print" at bounding box center [125, 382] width 217 height 33
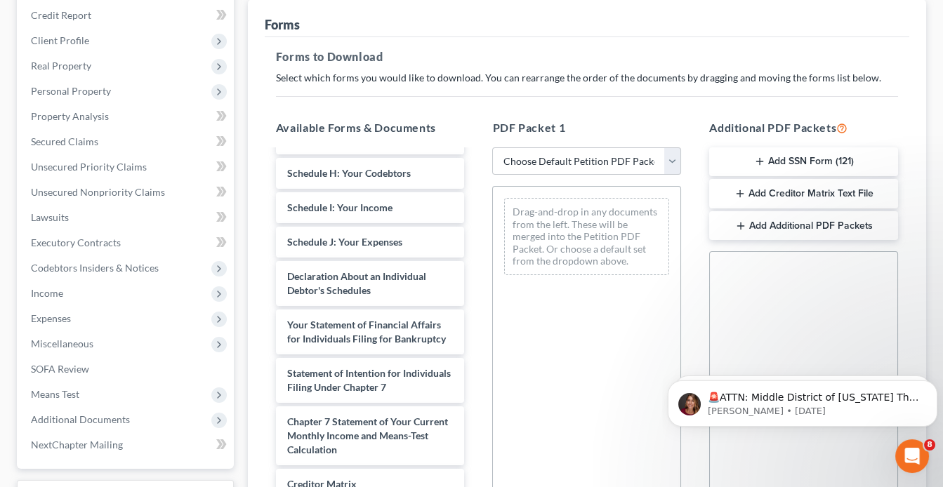
scroll to position [505, 0]
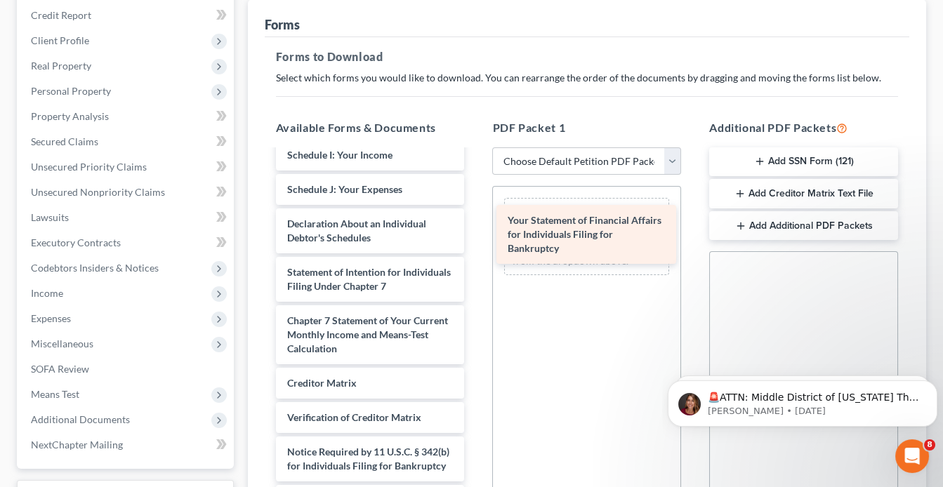
drag, startPoint x: 392, startPoint y: 272, endPoint x: 612, endPoint y: 225, distance: 225.4
click at [476, 225] on div "Your Statement of Financial Affairs for Individuals Filing for Bankruptcy Abacu…" at bounding box center [370, 89] width 211 height 881
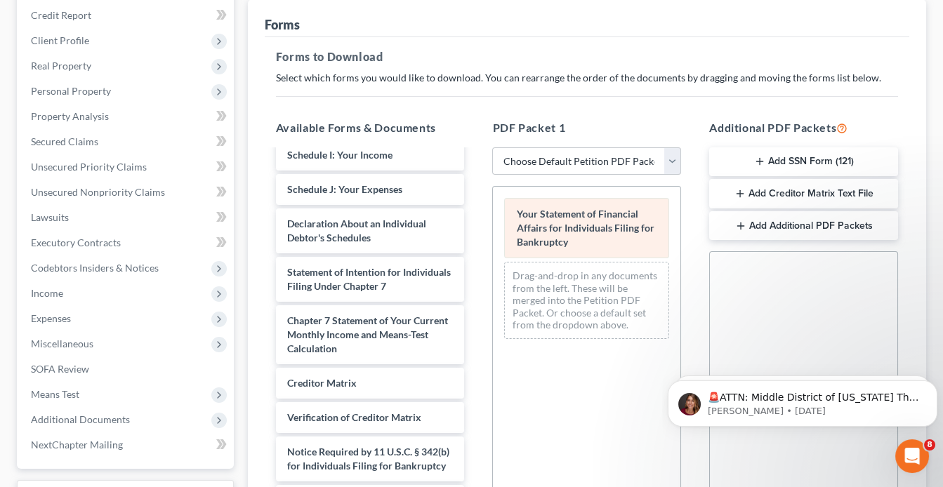
click at [575, 219] on span "Your Statement of Financial Affairs for Individuals Filing for Bankruptcy" at bounding box center [585, 228] width 138 height 40
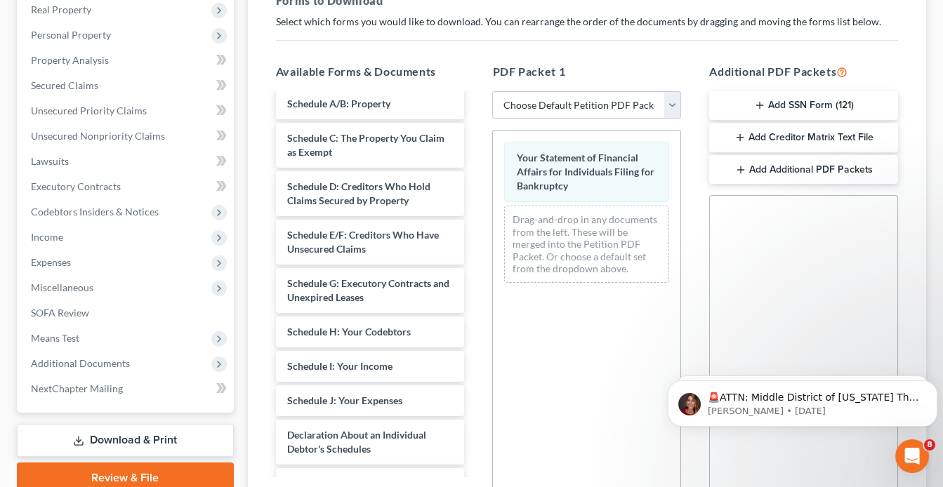
scroll to position [122, 0]
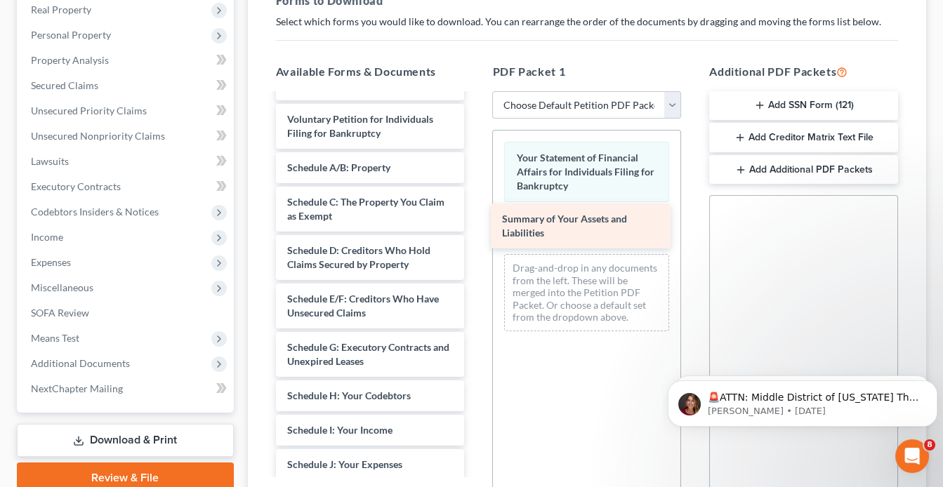
drag, startPoint x: 406, startPoint y: 172, endPoint x: 622, endPoint y: 225, distance: 222.0
click at [476, 225] on div "Summary of Your Assets and Liabilities Abacus_cert-pdf McDonald, Marlisa- payst…" at bounding box center [370, 389] width 211 height 833
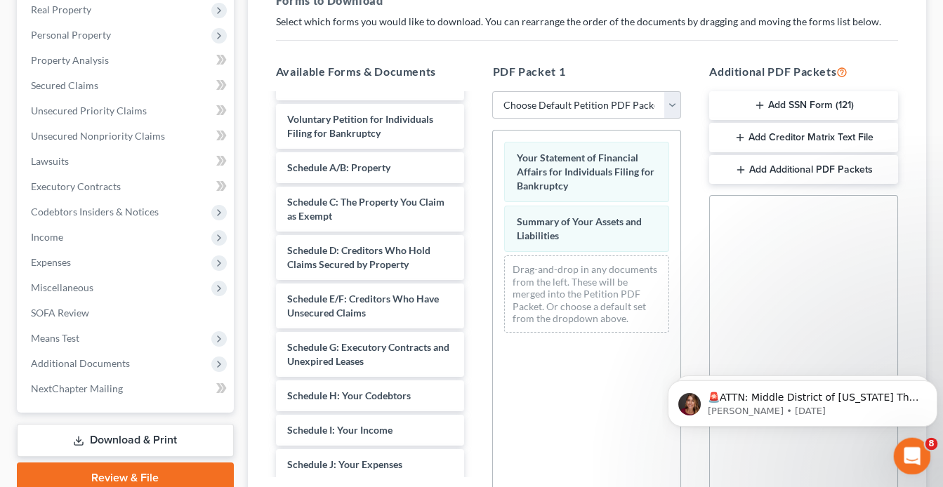
click at [918, 444] on div "Open Intercom Messenger" at bounding box center [910, 454] width 46 height 46
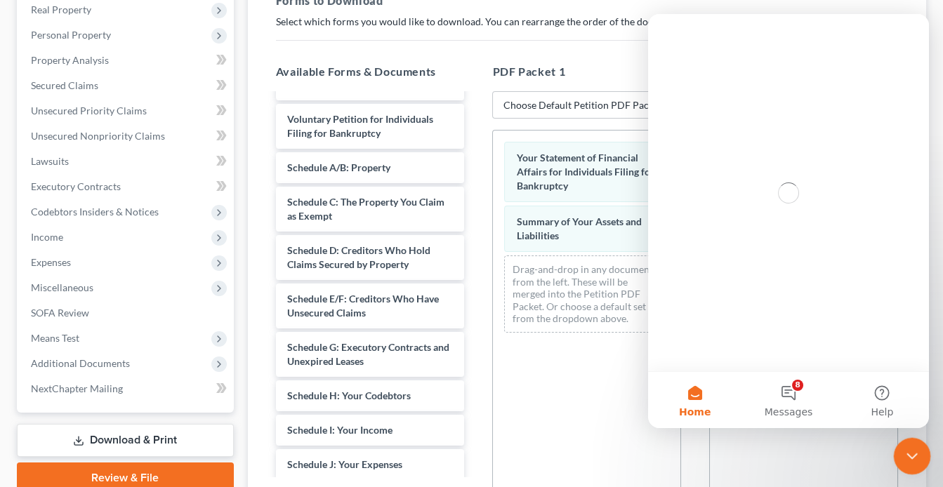
scroll to position [0, 0]
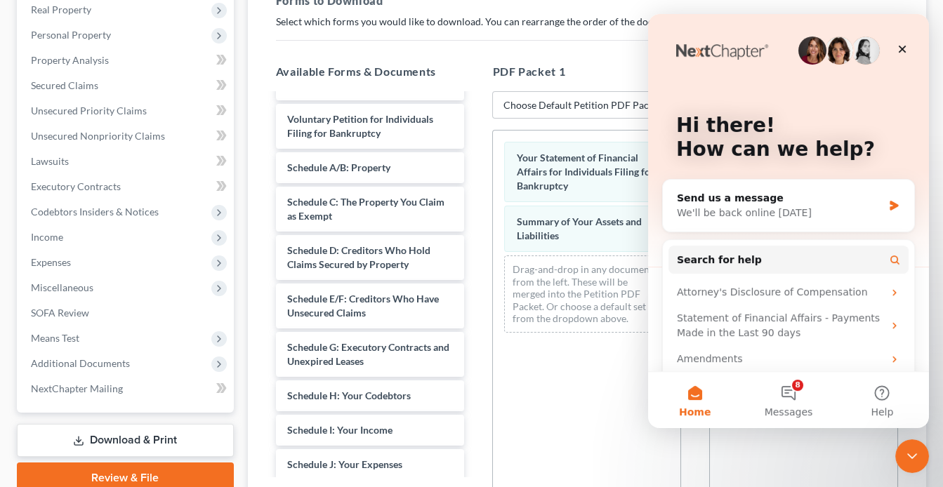
drag, startPoint x: 545, startPoint y: 320, endPoint x: 546, endPoint y: 293, distance: 26.7
click at [545, 307] on div "Drag-and-drop in any documents from the left. These will be merged into the Pet…" at bounding box center [586, 294] width 165 height 77
click at [902, 48] on icon "Close" at bounding box center [903, 50] width 8 height 8
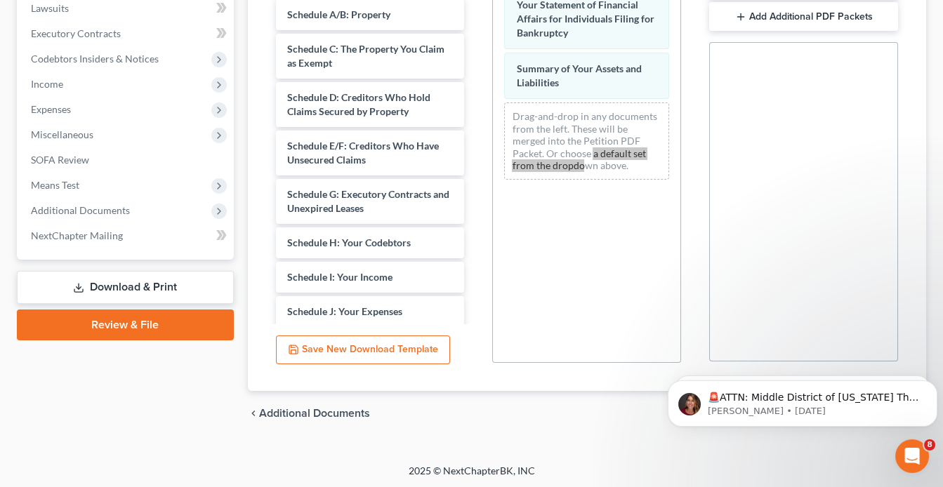
scroll to position [322, 0]
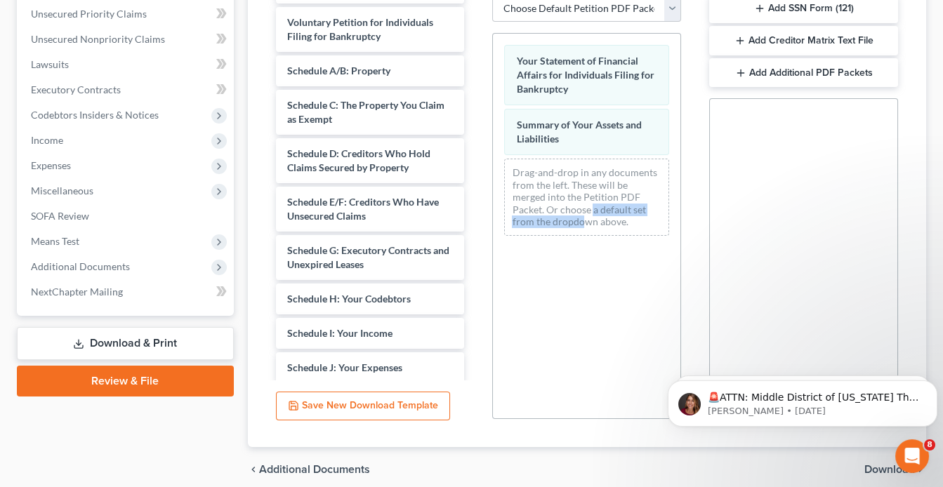
click at [882, 465] on span "Download" at bounding box center [889, 469] width 51 height 11
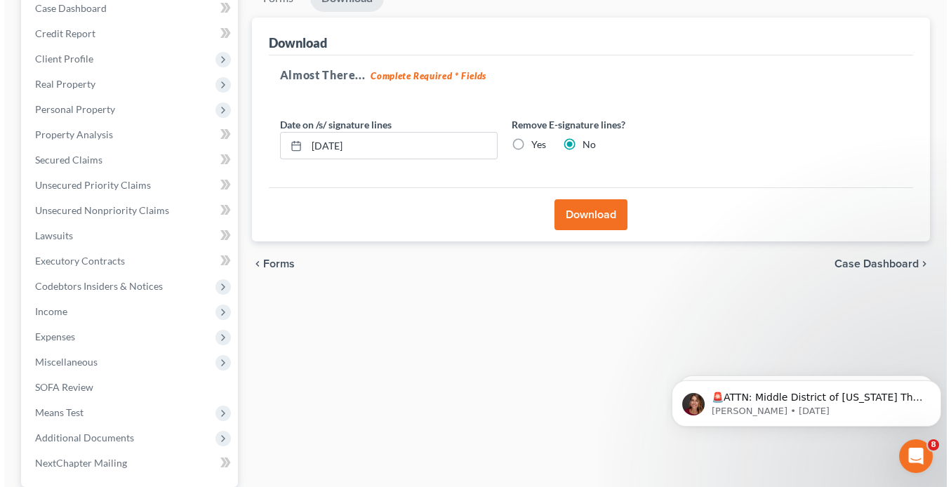
scroll to position [114, 0]
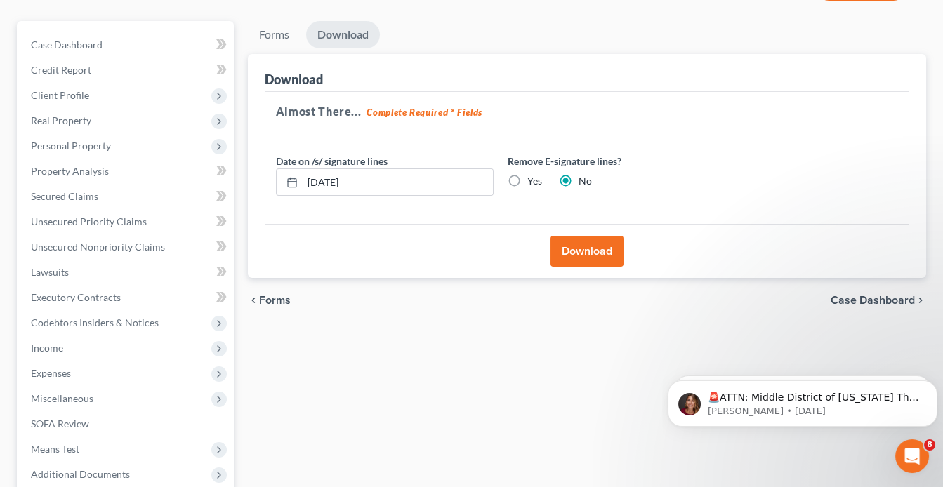
click at [571, 242] on button "Download" at bounding box center [586, 251] width 73 height 31
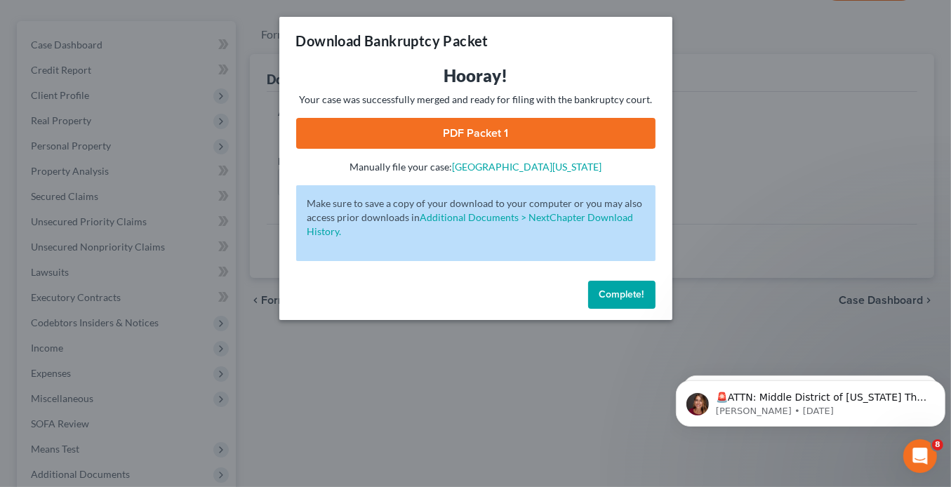
click at [501, 128] on link "PDF Packet 1" at bounding box center [475, 133] width 359 height 31
